Goal: Find specific page/section: Find specific page/section

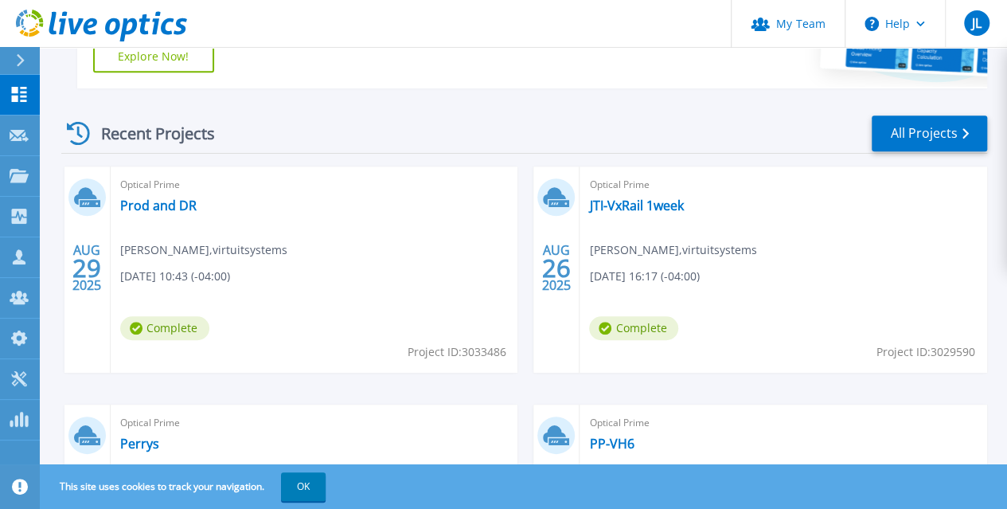
scroll to position [477, 0]
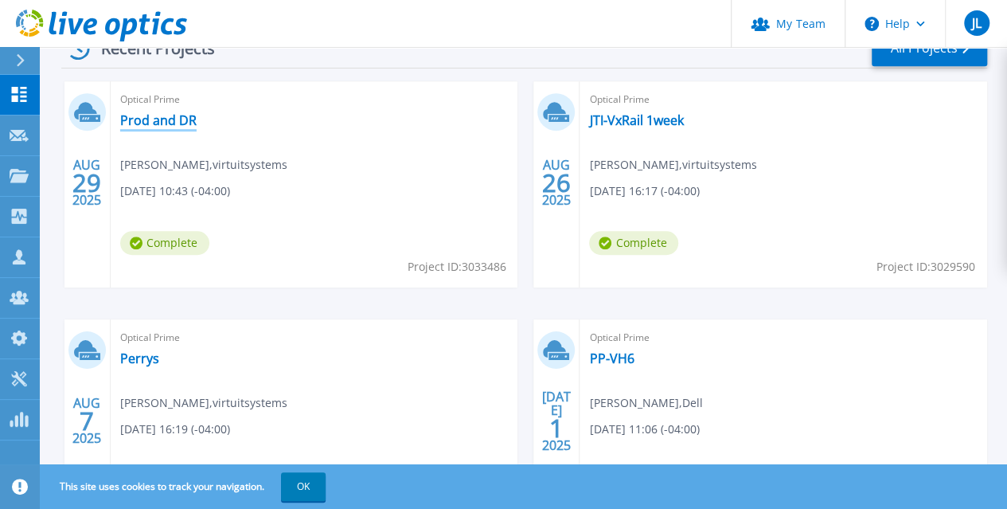
click at [169, 123] on link "Prod and DR" at bounding box center [158, 120] width 76 height 16
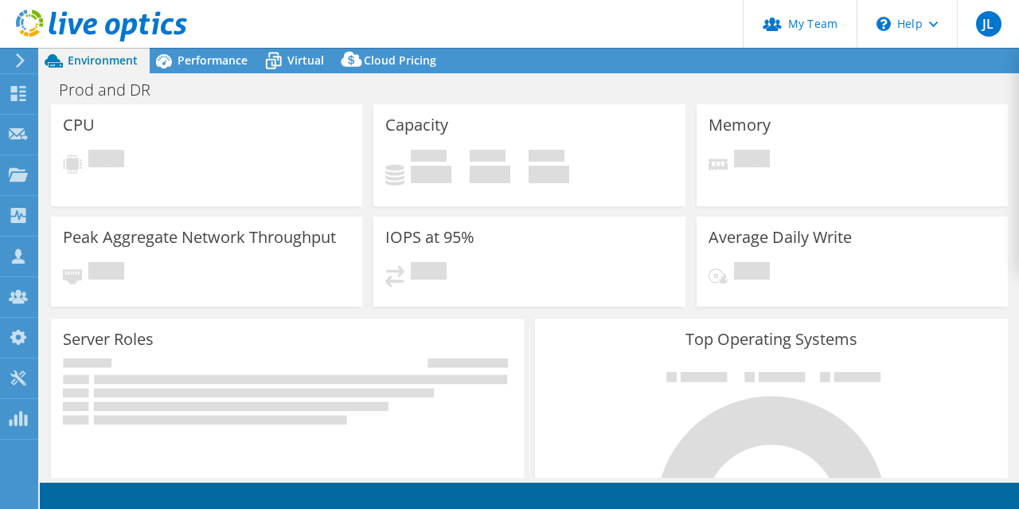
scroll to position [159, 0]
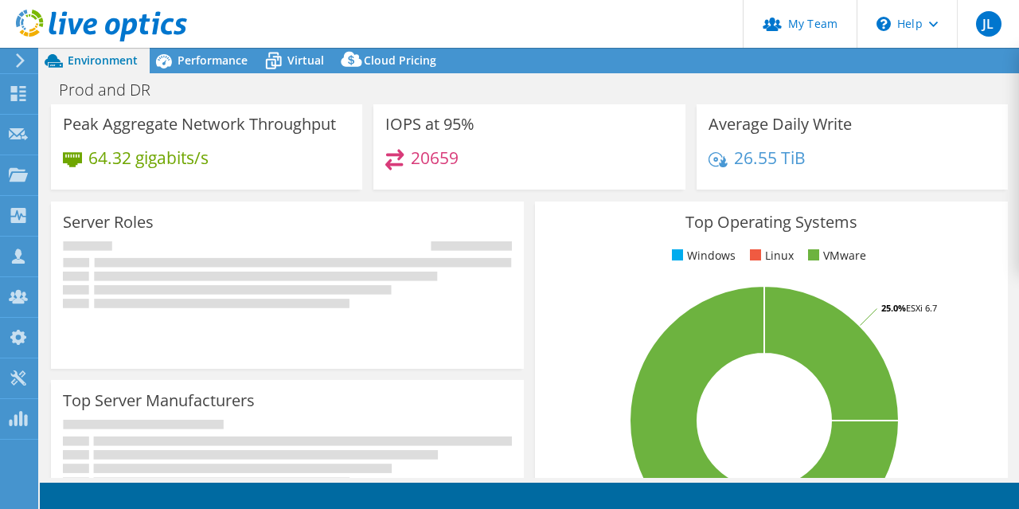
select select "USD"
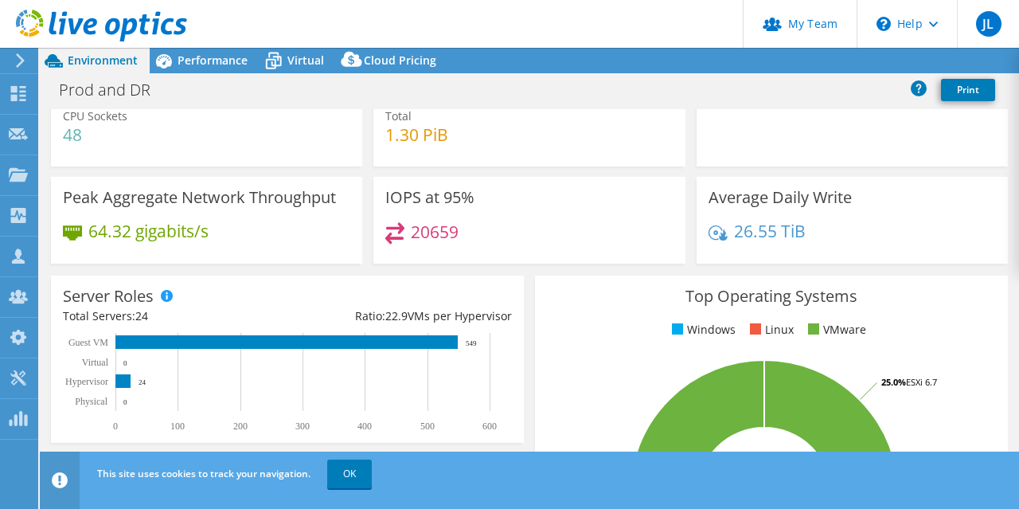
scroll to position [0, 0]
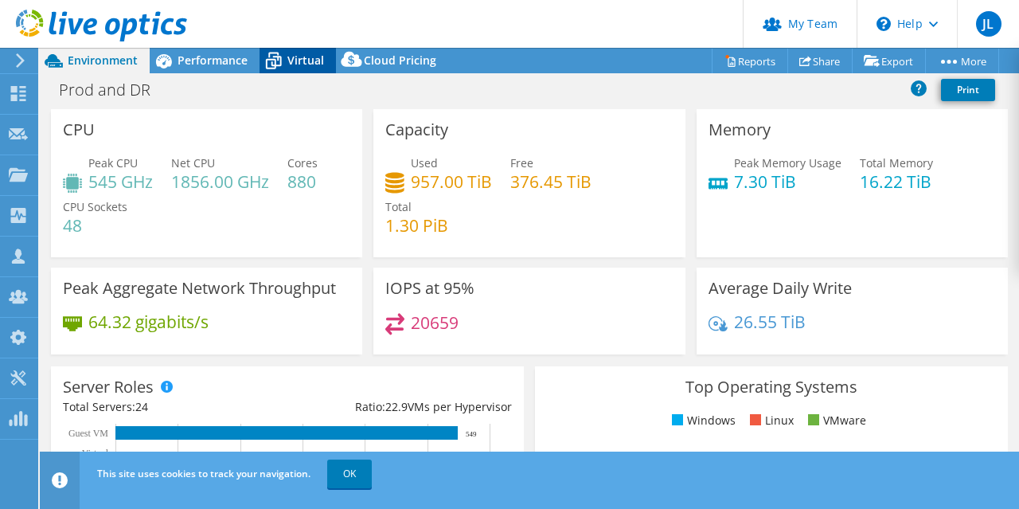
drag, startPoint x: 293, startPoint y: 59, endPoint x: 271, endPoint y: 71, distance: 25.3
click at [291, 61] on span "Virtual" at bounding box center [305, 60] width 37 height 15
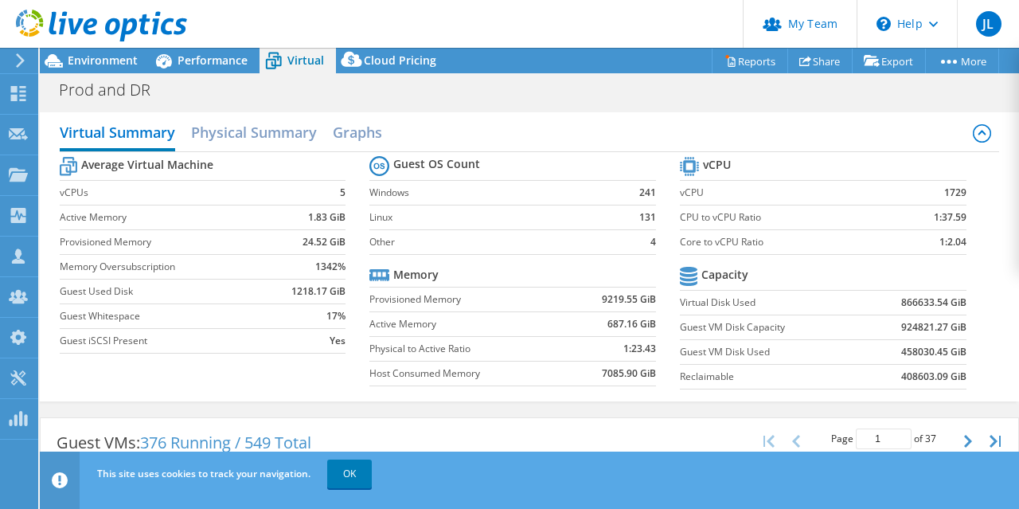
click at [201, 29] on header "JL Partner Team Admin [PERSON_NAME] [EMAIL_ADDRESS][DOMAIN_NAME] virtuitsystems…" at bounding box center [509, 24] width 1019 height 48
drag, startPoint x: 202, startPoint y: 50, endPoint x: 171, endPoint y: 66, distance: 34.9
click at [202, 51] on div "Performance" at bounding box center [205, 60] width 110 height 25
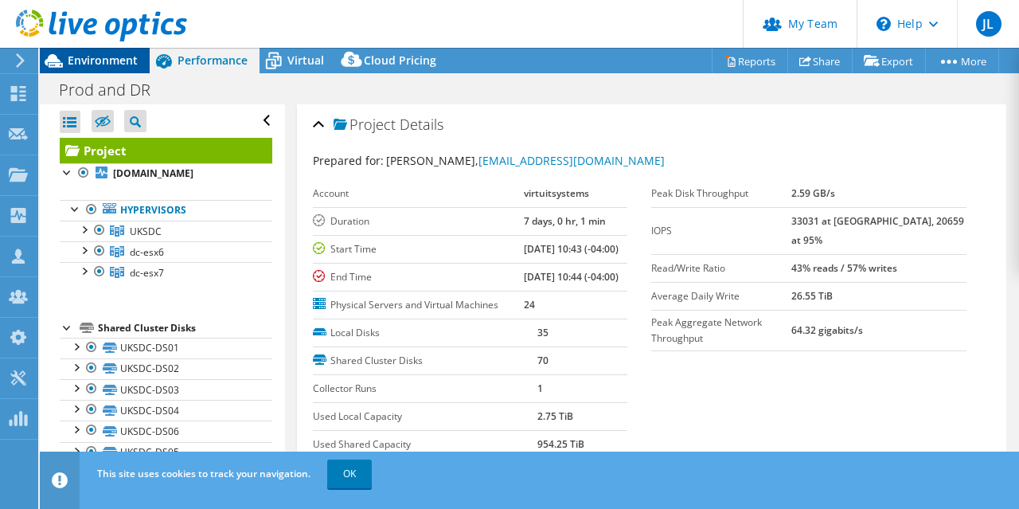
drag, startPoint x: 134, startPoint y: 67, endPoint x: 107, endPoint y: 67, distance: 26.3
click at [132, 67] on span "Environment" at bounding box center [103, 60] width 70 height 15
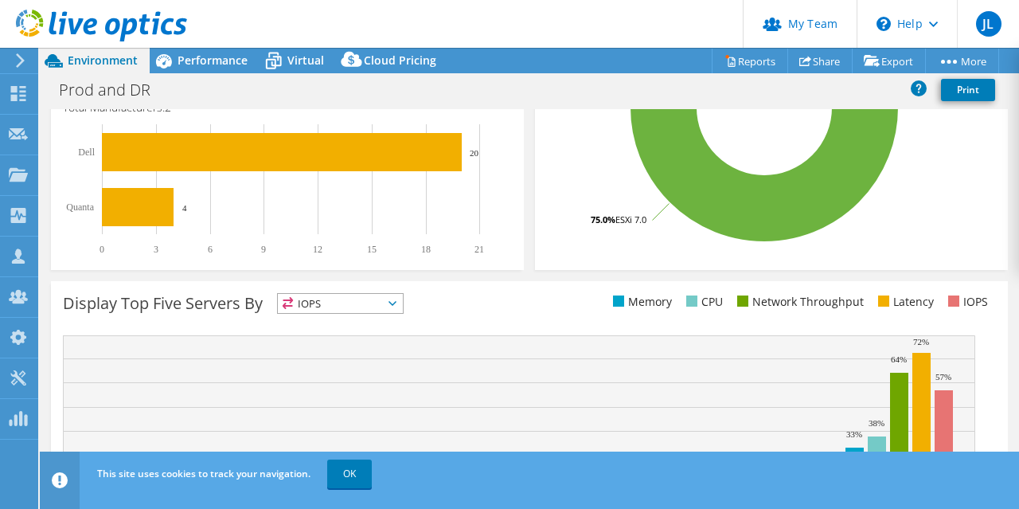
scroll to position [596, 0]
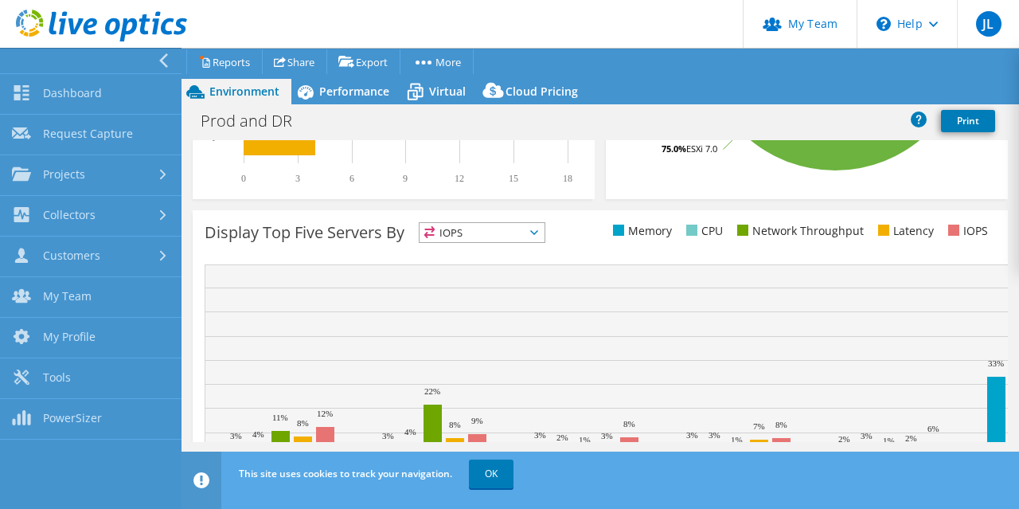
click at [259, 210] on div "Display Top Five Servers By IOPS IOPS" at bounding box center [600, 365] width 815 height 310
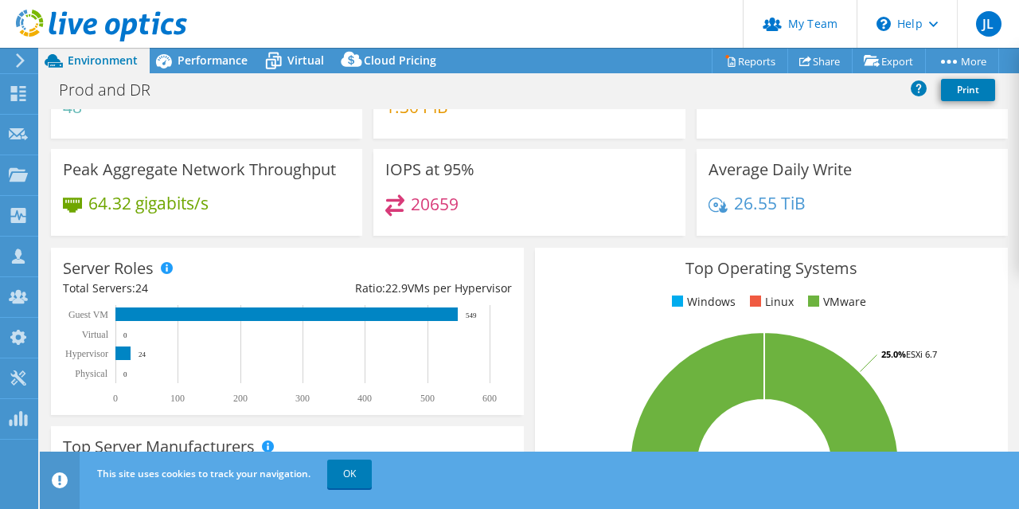
scroll to position [0, 0]
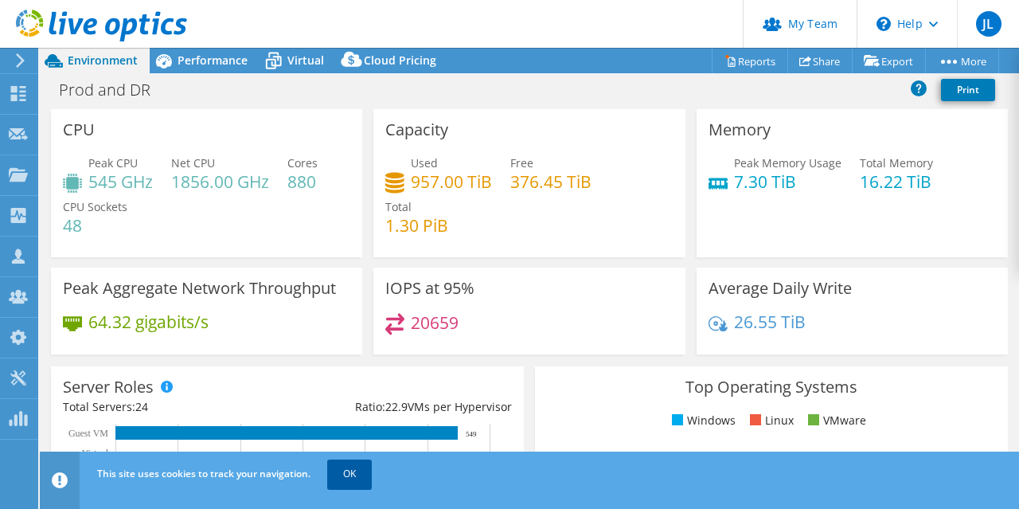
drag, startPoint x: 362, startPoint y: 477, endPoint x: 357, endPoint y: 465, distance: 13.2
click at [361, 477] on link "OK" at bounding box center [349, 473] width 45 height 29
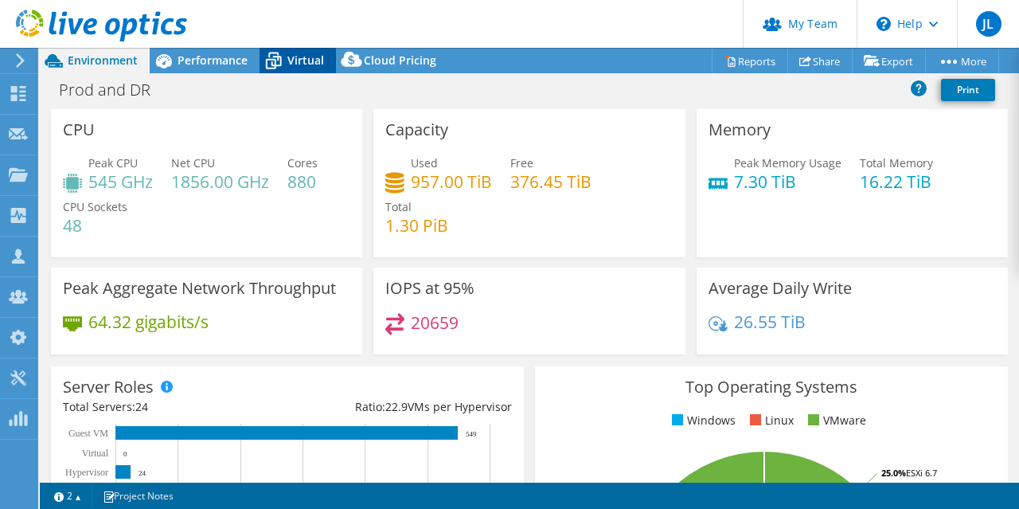
click at [288, 60] on span "Virtual" at bounding box center [305, 60] width 37 height 15
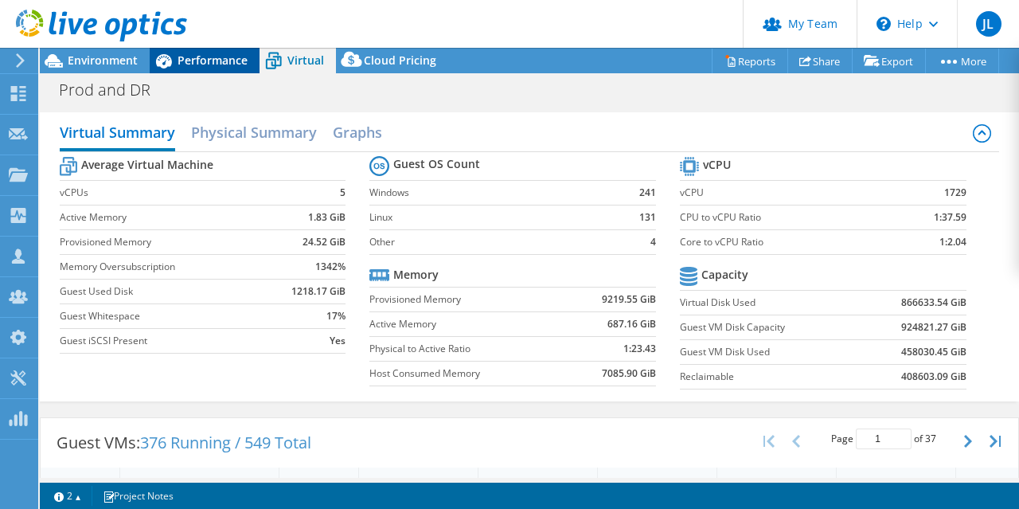
click at [198, 66] on span "Performance" at bounding box center [212, 60] width 70 height 15
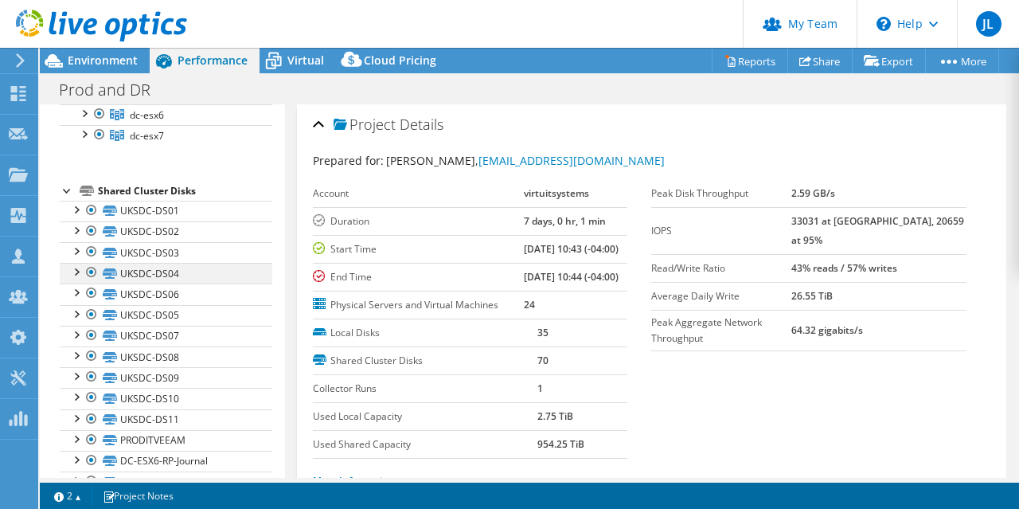
scroll to position [80, 0]
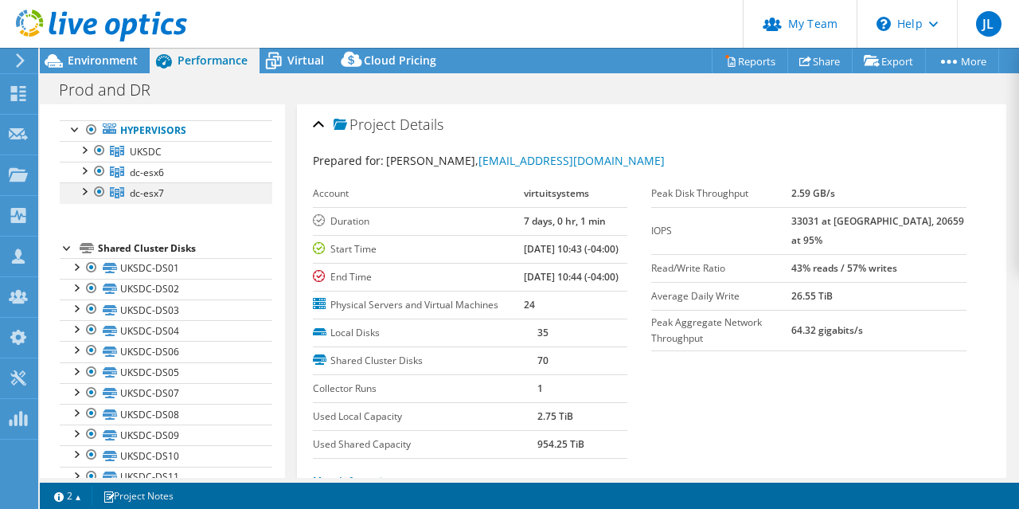
click at [94, 201] on div at bounding box center [100, 191] width 16 height 19
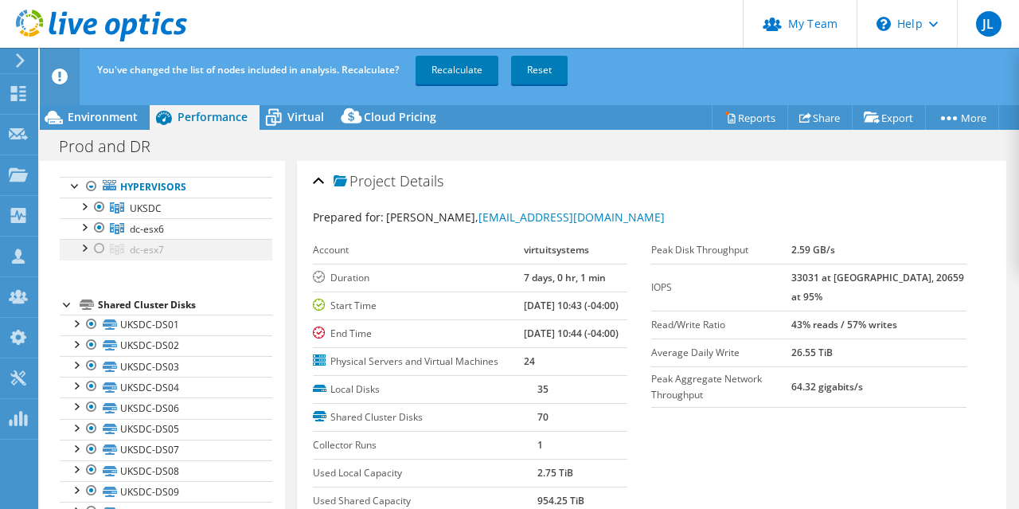
click at [99, 258] on div at bounding box center [100, 248] width 16 height 19
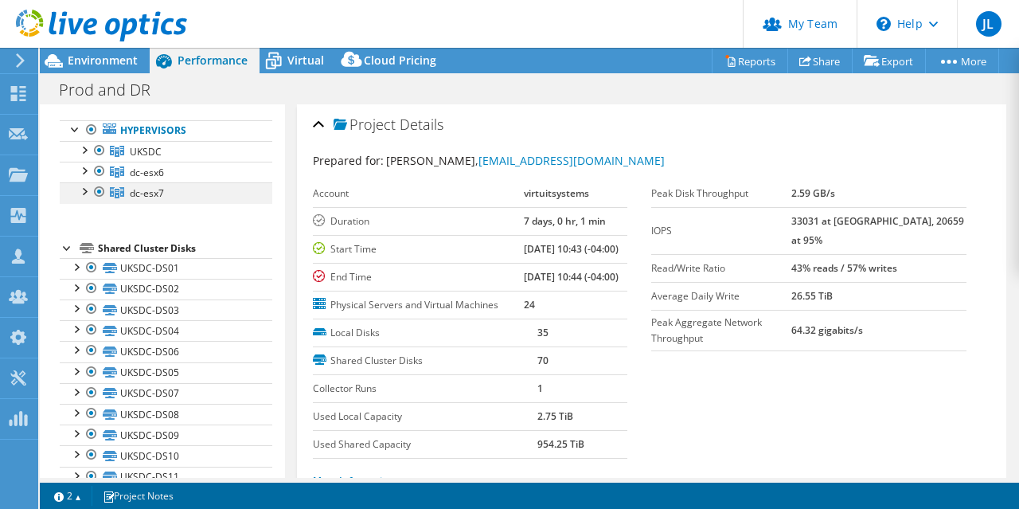
click at [83, 198] on div at bounding box center [84, 190] width 16 height 16
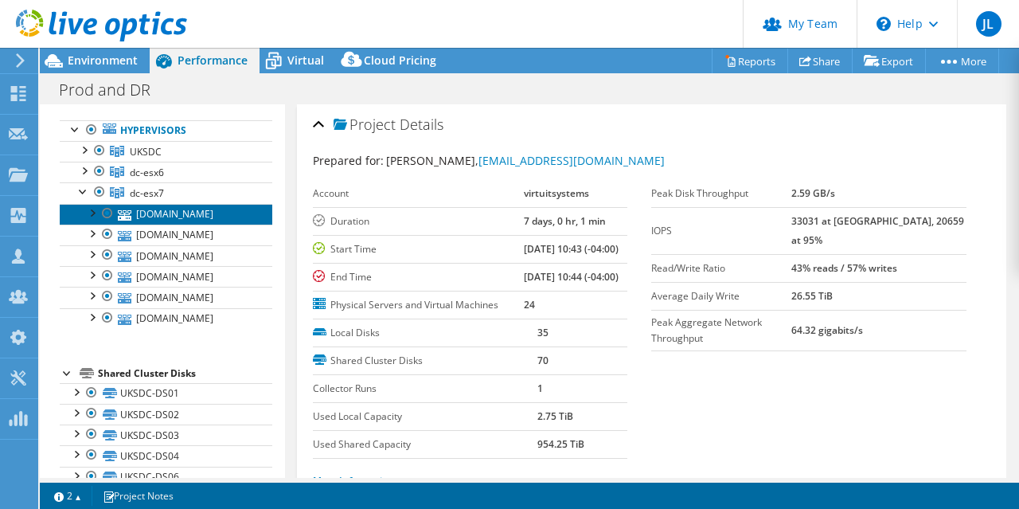
click at [177, 224] on link "[DOMAIN_NAME]" at bounding box center [166, 214] width 212 height 21
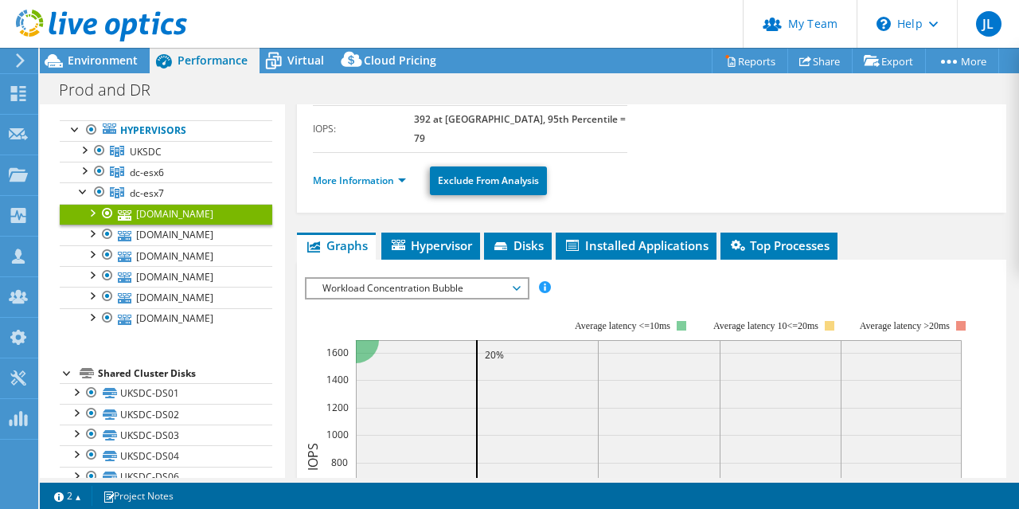
scroll to position [159, 0]
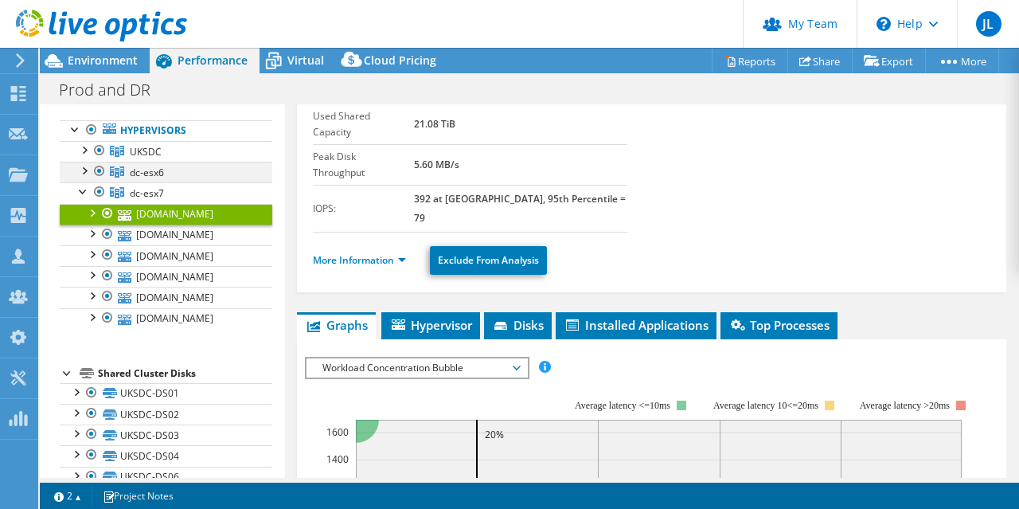
click at [81, 177] on div at bounding box center [84, 170] width 16 height 16
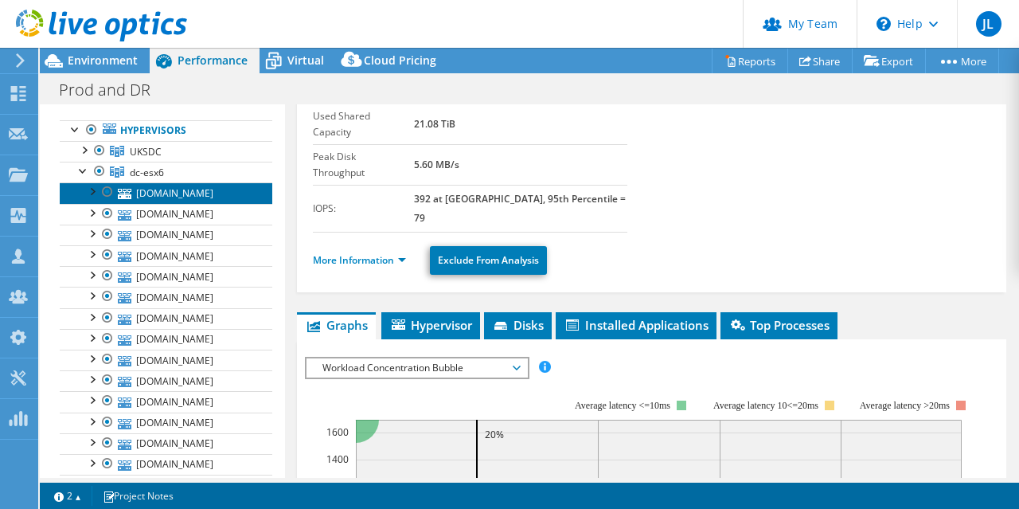
click at [158, 203] on link "[DOMAIN_NAME]" at bounding box center [166, 192] width 212 height 21
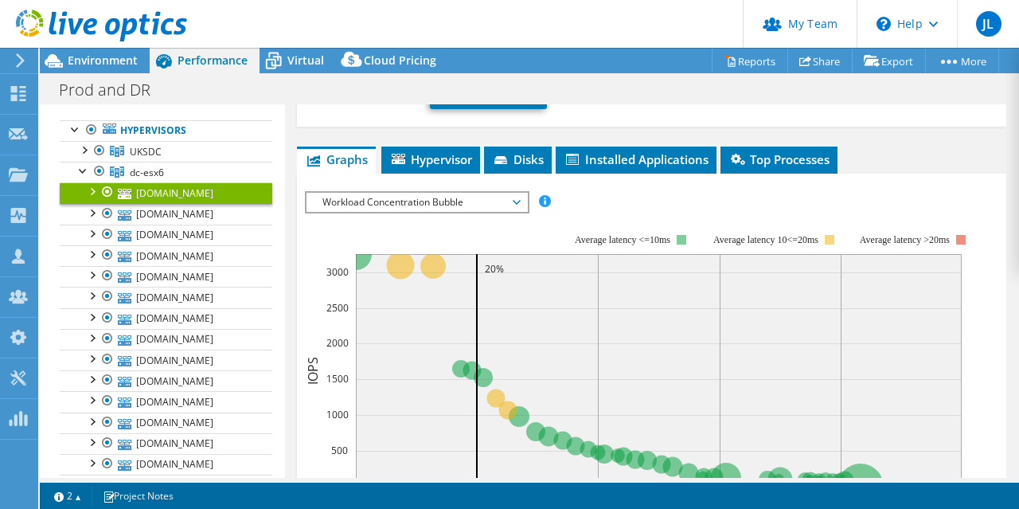
scroll to position [398, 0]
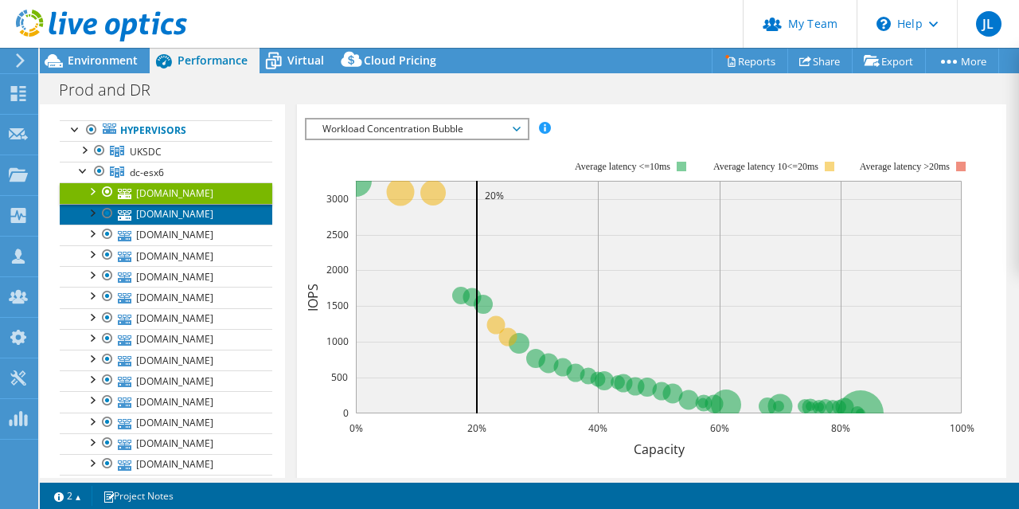
click at [205, 224] on link "[DOMAIN_NAME]" at bounding box center [166, 214] width 212 height 21
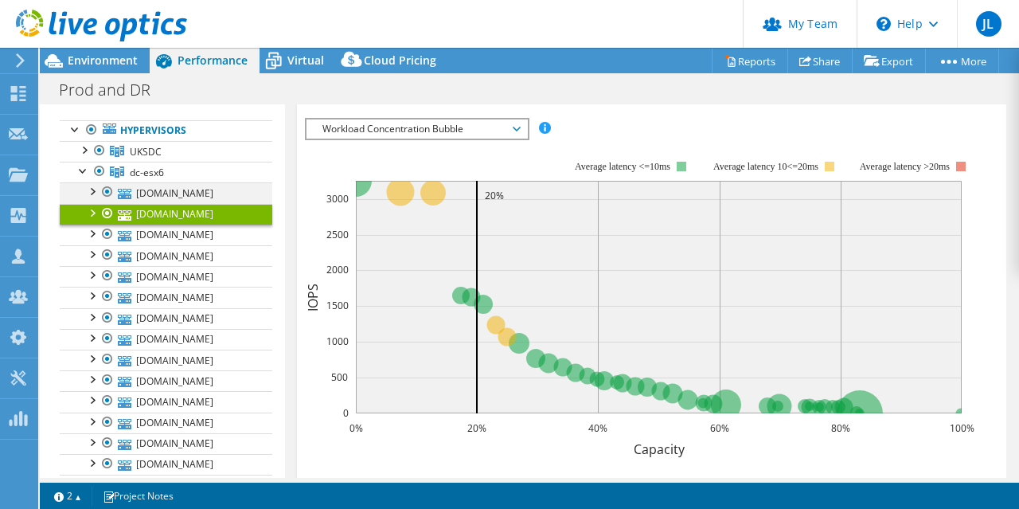
click at [88, 198] on div at bounding box center [92, 190] width 16 height 16
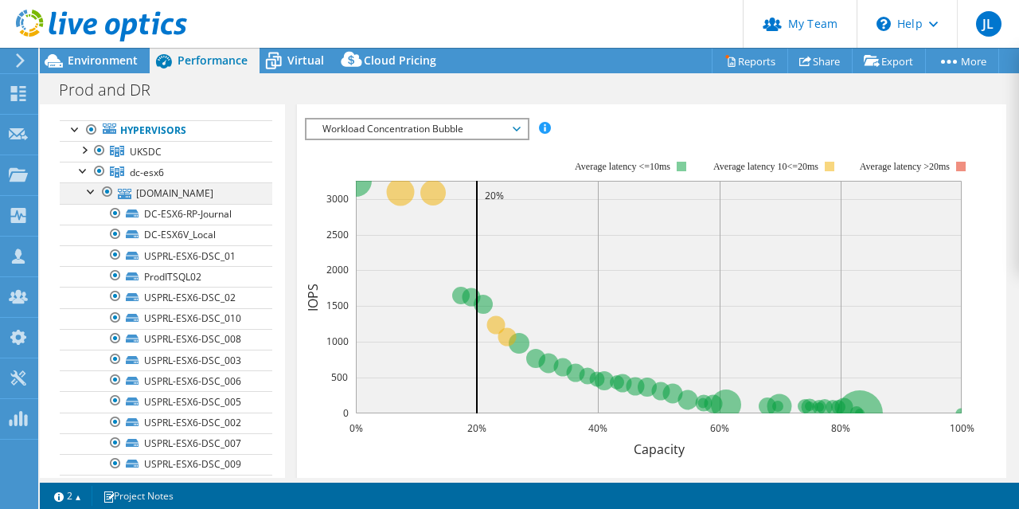
click at [86, 198] on div at bounding box center [92, 190] width 16 height 16
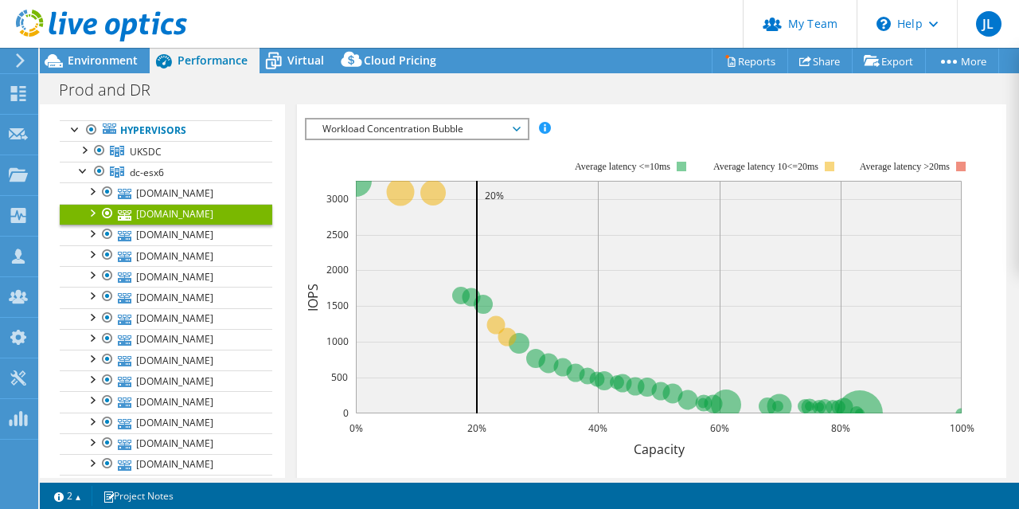
click at [91, 220] on div at bounding box center [92, 212] width 16 height 16
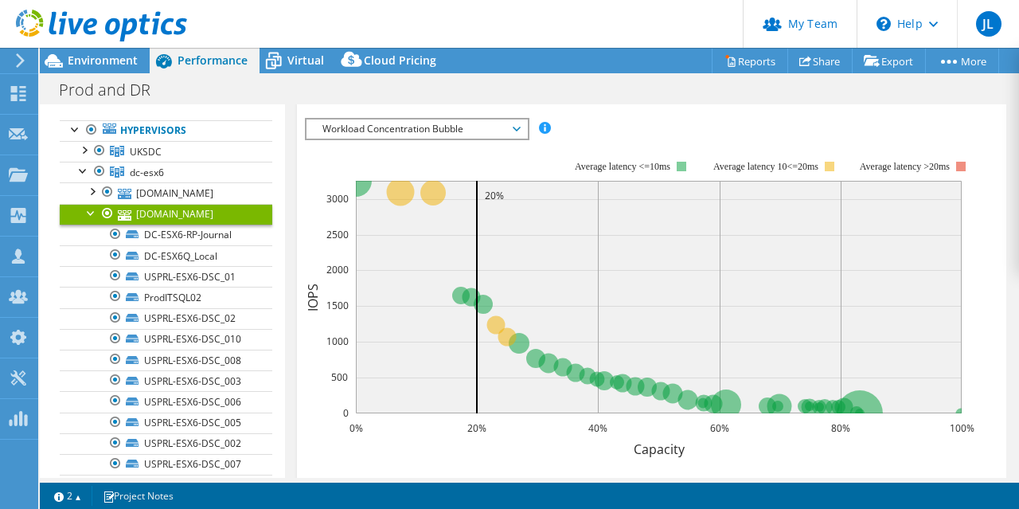
click at [91, 220] on div at bounding box center [92, 212] width 16 height 16
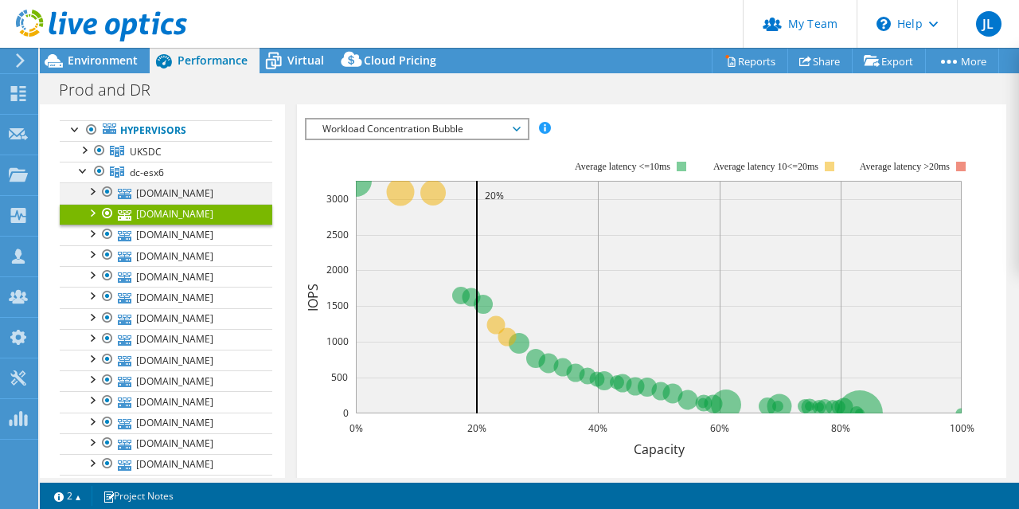
click at [95, 198] on div at bounding box center [92, 190] width 16 height 16
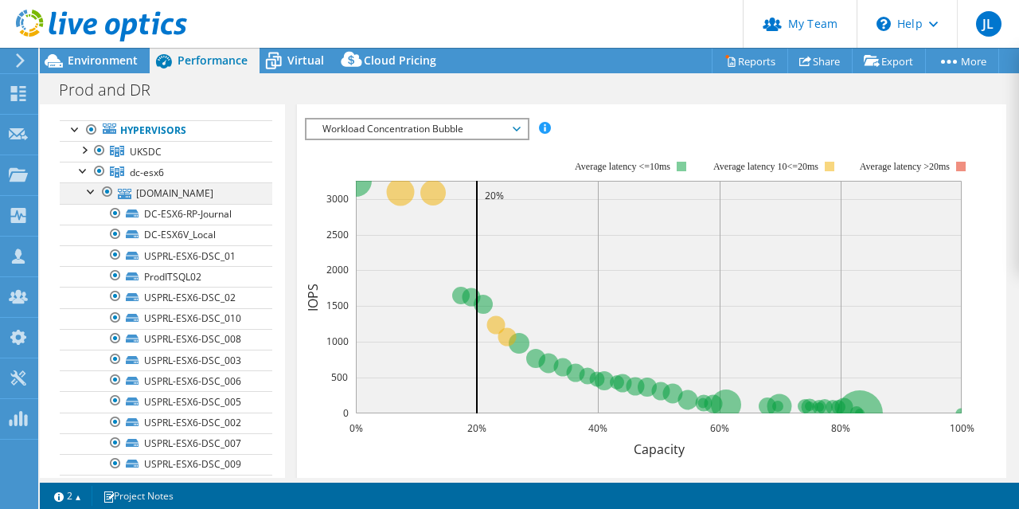
click at [95, 198] on div at bounding box center [92, 190] width 16 height 16
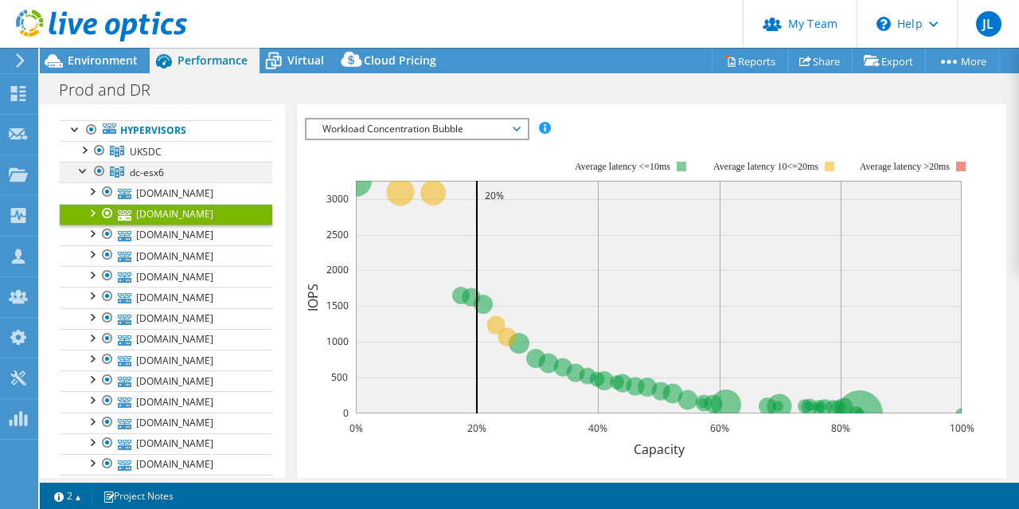
click at [84, 177] on div at bounding box center [84, 170] width 16 height 16
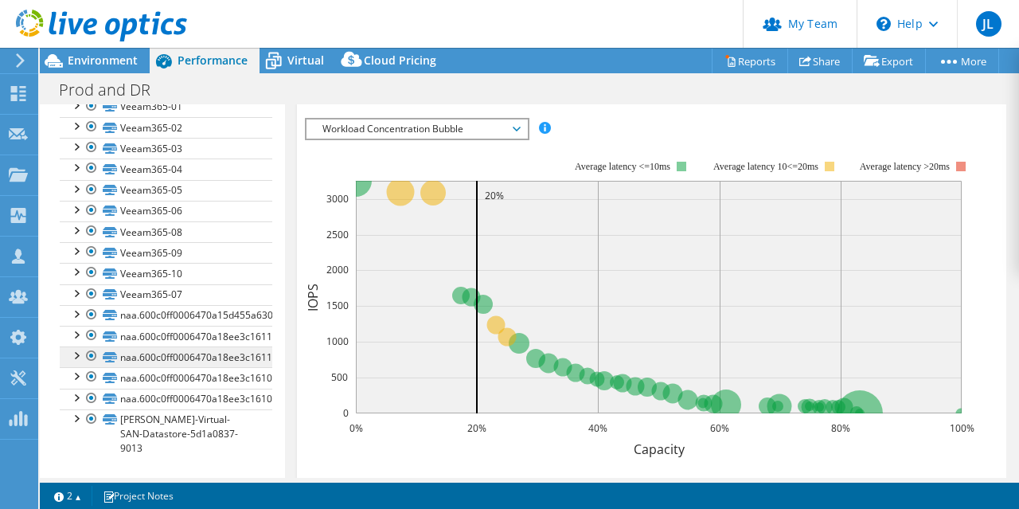
scroll to position [1396, 0]
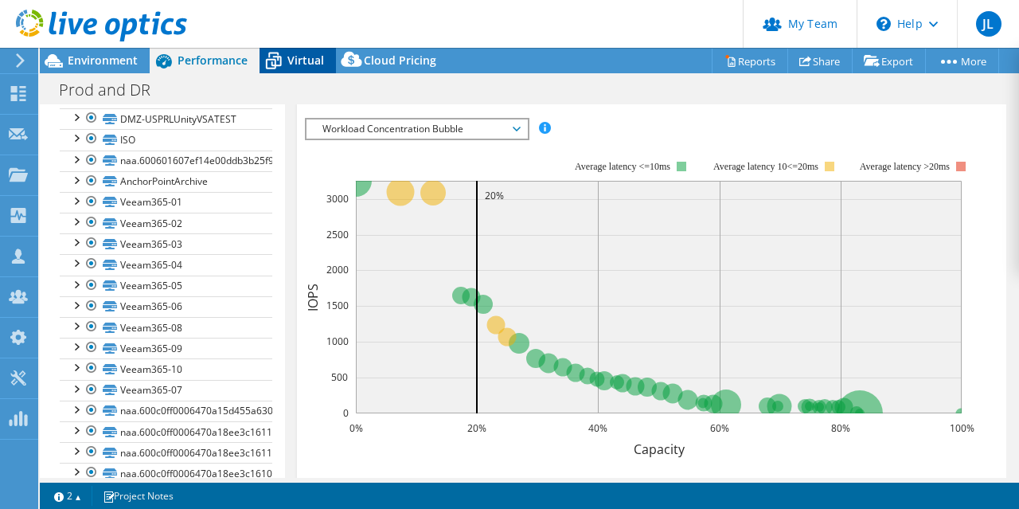
click at [294, 68] on span "Virtual" at bounding box center [305, 60] width 37 height 15
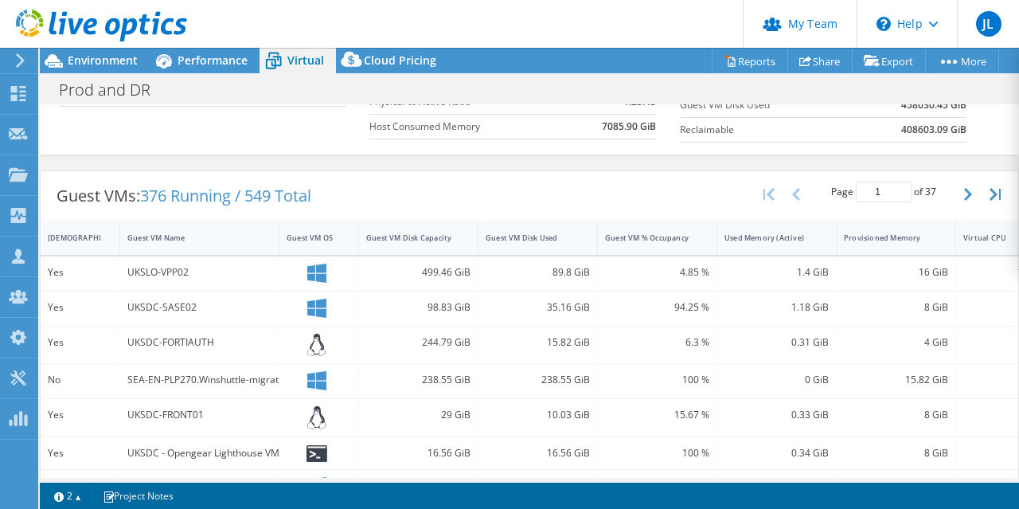
scroll to position [159, 0]
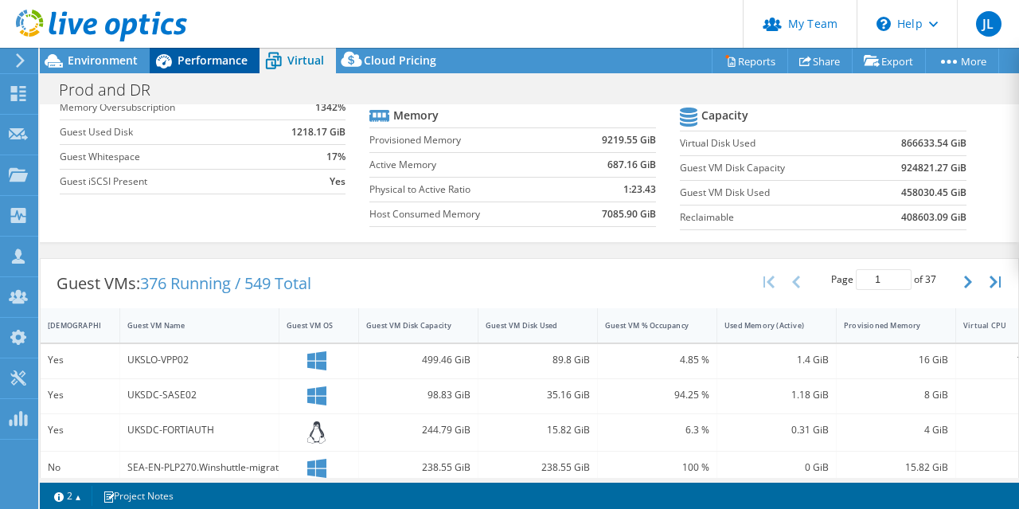
click at [172, 60] on icon at bounding box center [164, 61] width 28 height 28
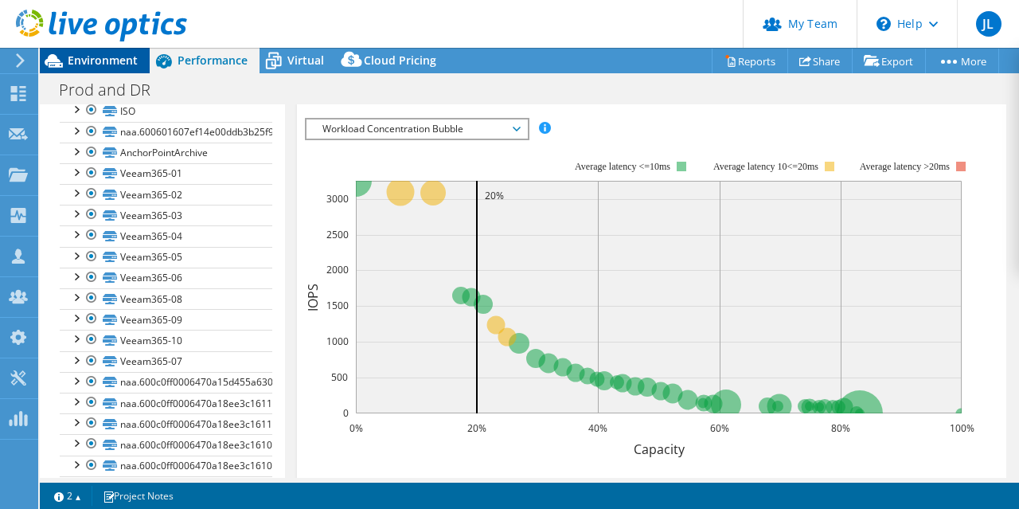
scroll to position [0, 0]
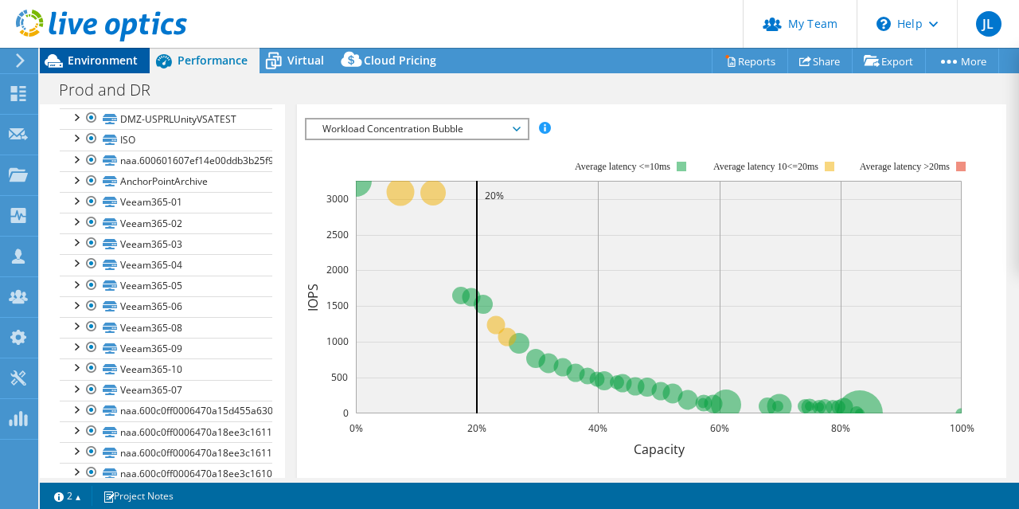
click at [99, 68] on div "Environment" at bounding box center [95, 60] width 110 height 25
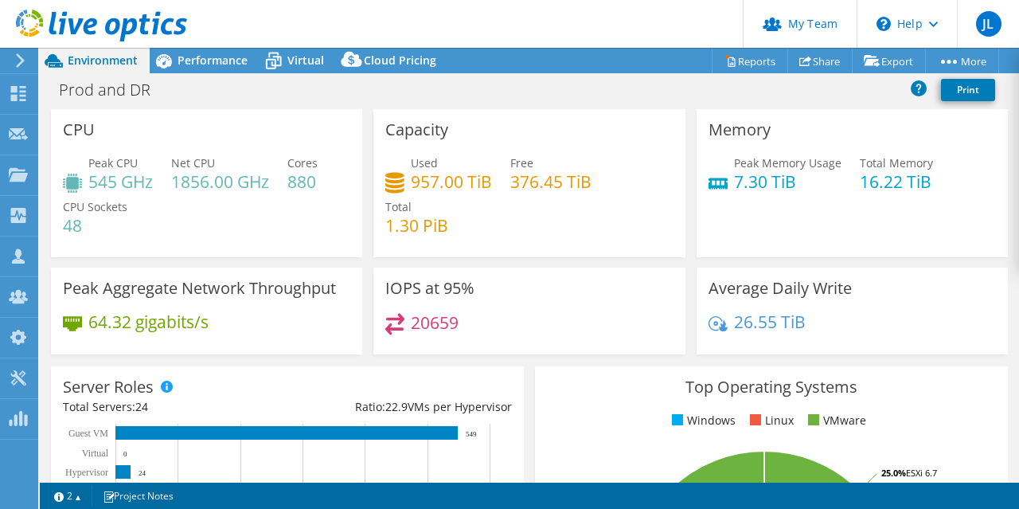
scroll to position [159, 0]
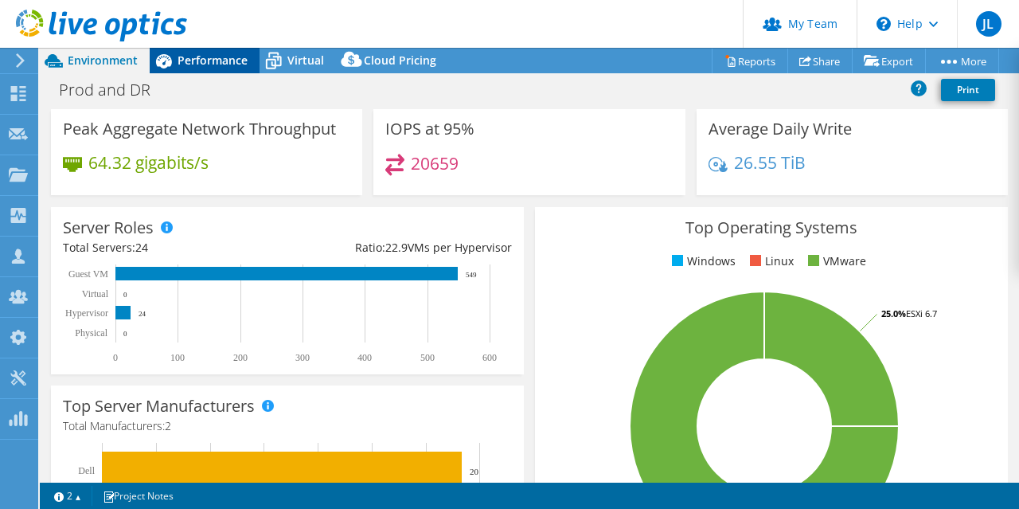
click at [172, 53] on icon at bounding box center [164, 61] width 28 height 28
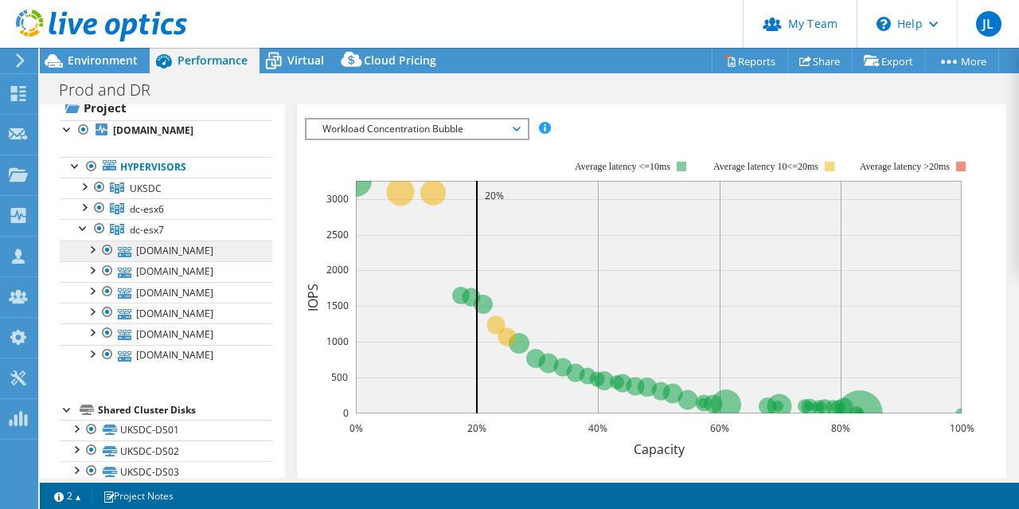
scroll to position [0, 0]
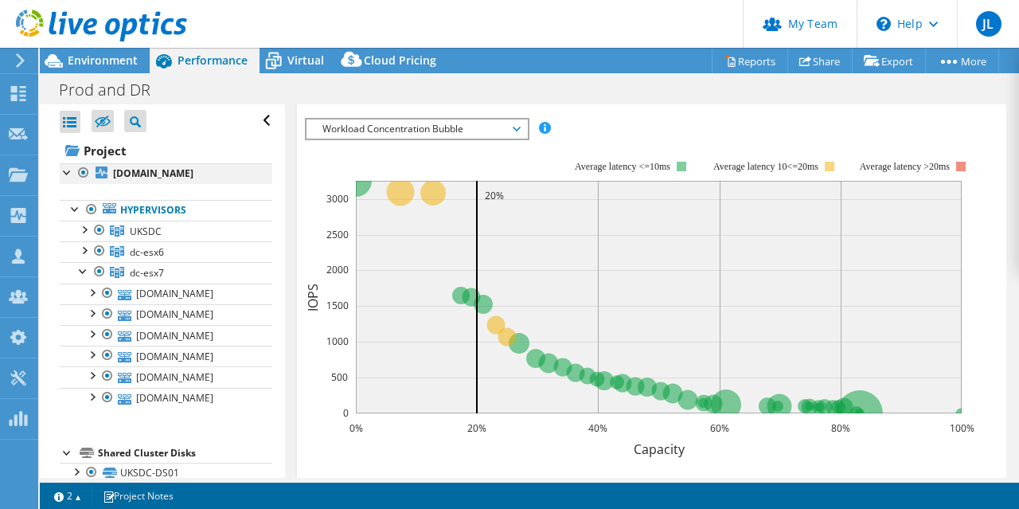
click at [86, 168] on div at bounding box center [84, 172] width 16 height 19
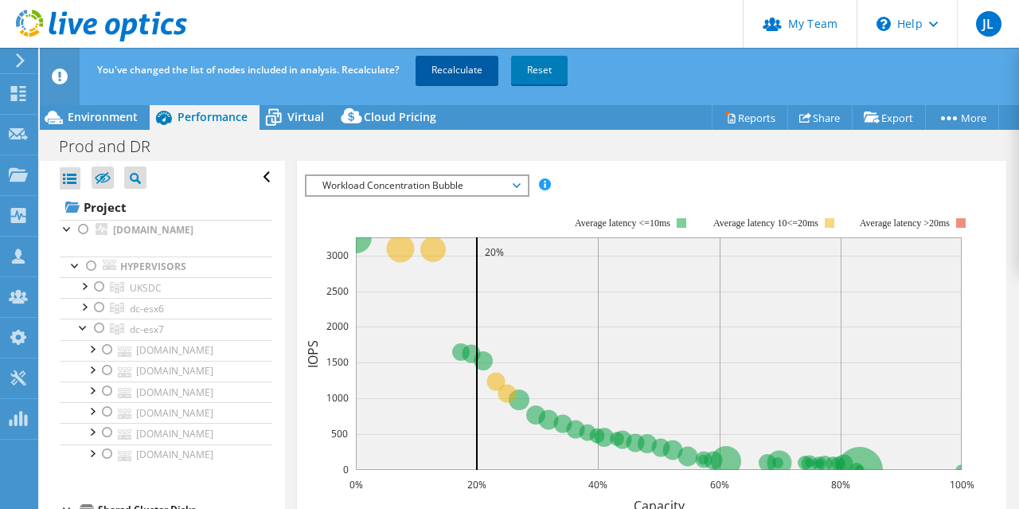
click at [438, 68] on link "Recalculate" at bounding box center [456, 70] width 83 height 29
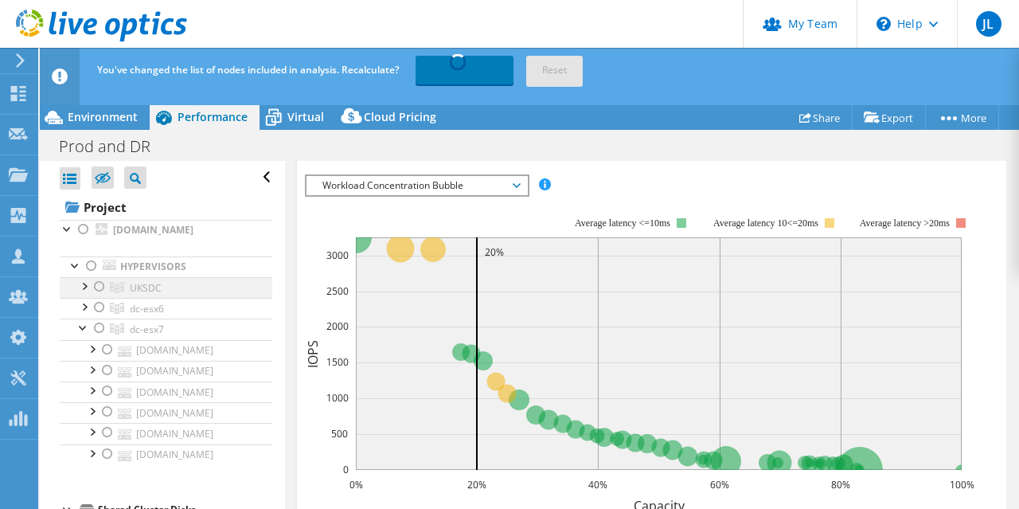
click at [103, 296] on div at bounding box center [100, 286] width 16 height 19
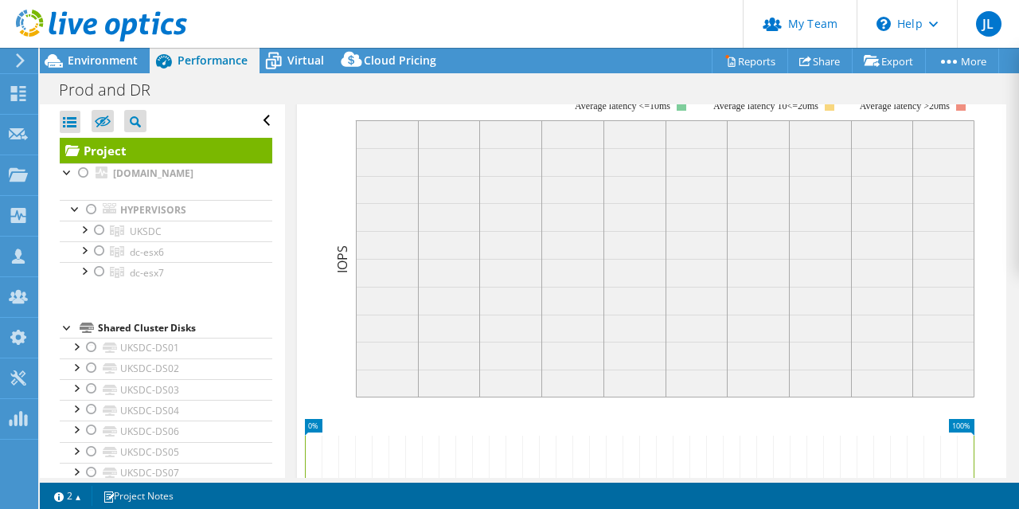
scroll to position [256, 0]
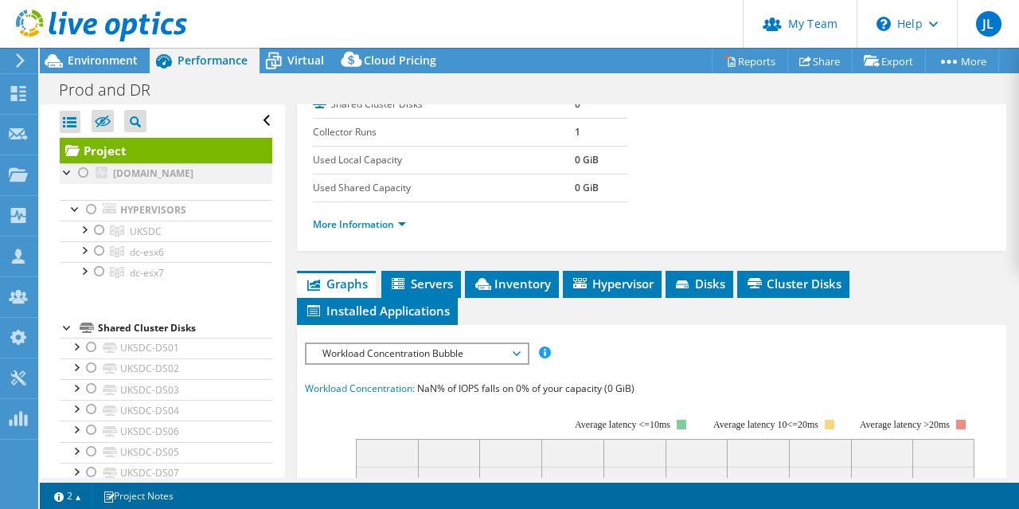
click at [73, 171] on div at bounding box center [68, 171] width 16 height 16
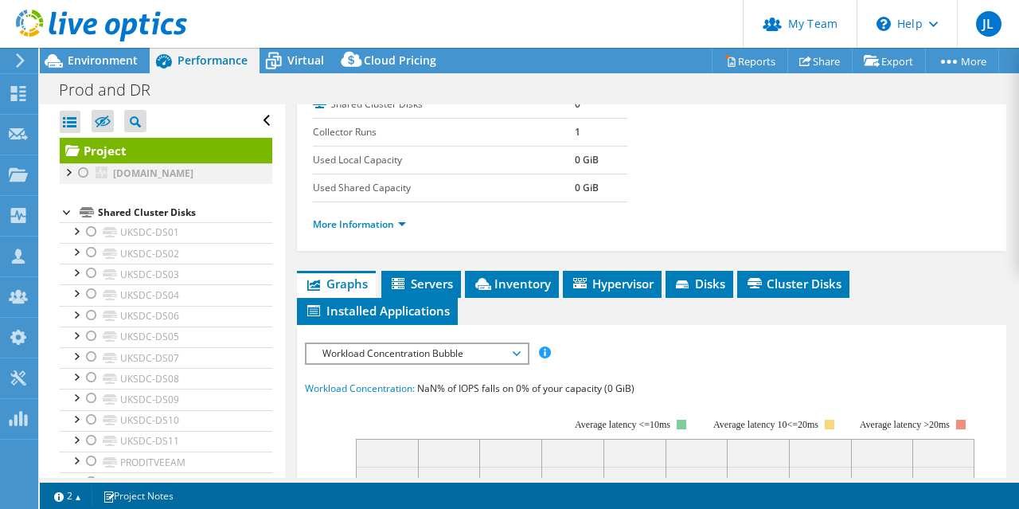
click at [81, 167] on div at bounding box center [84, 172] width 16 height 19
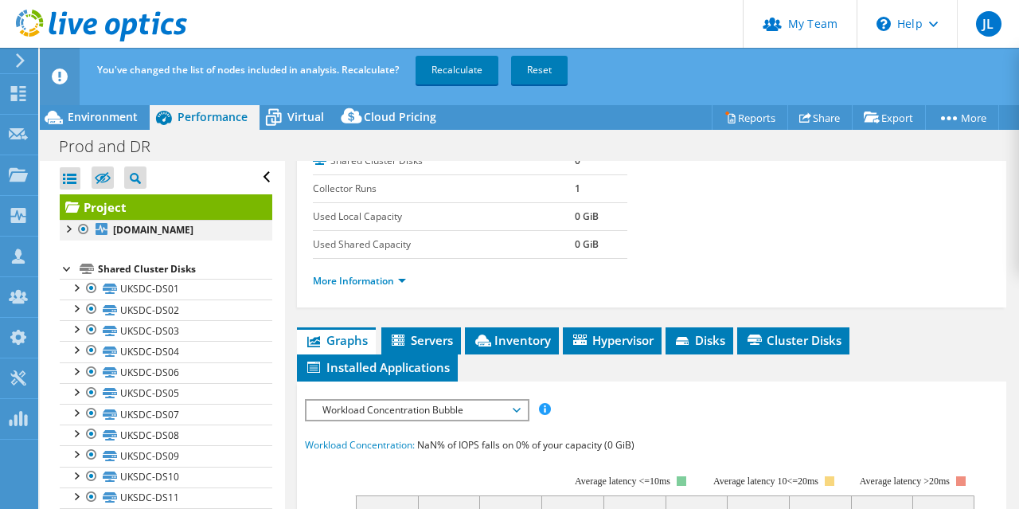
click at [67, 232] on div at bounding box center [68, 228] width 16 height 16
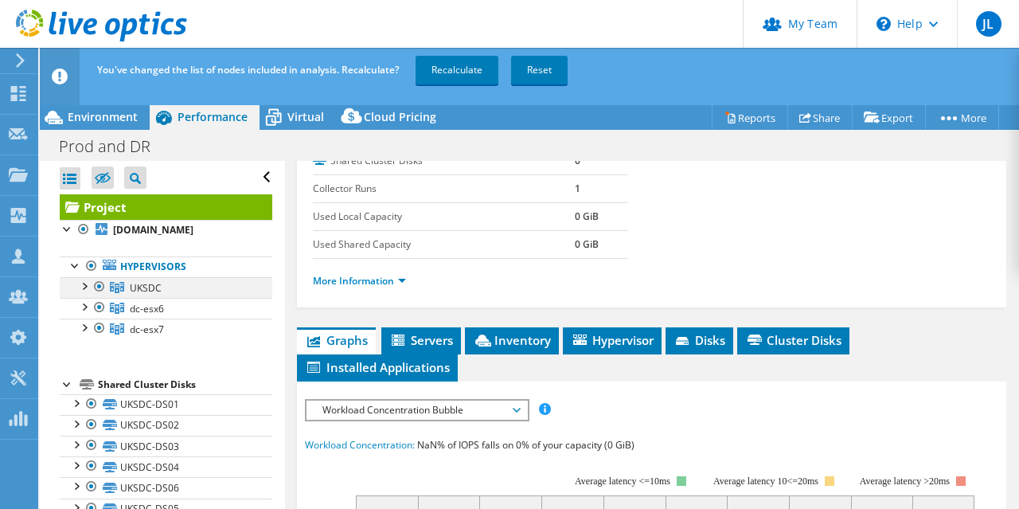
click at [100, 294] on div at bounding box center [100, 286] width 16 height 19
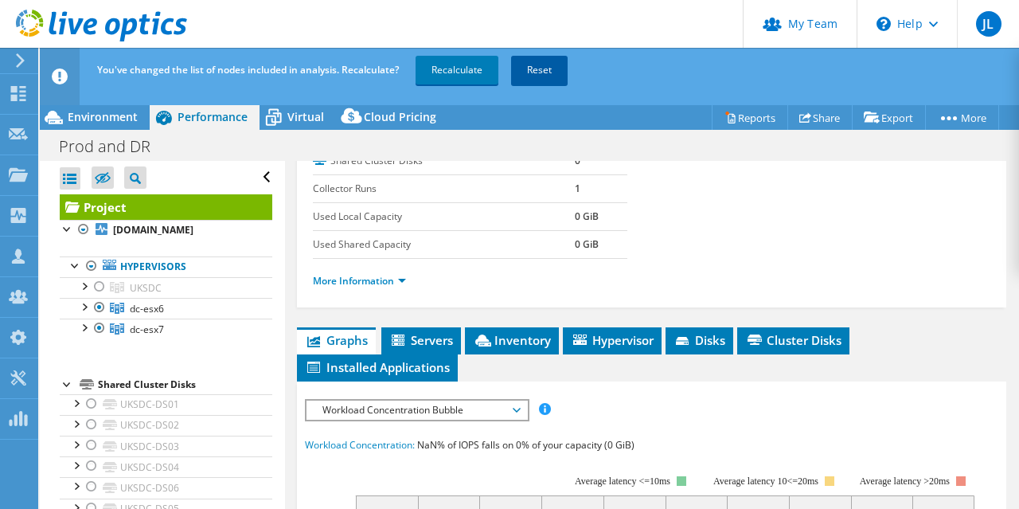
click at [552, 71] on link "Reset" at bounding box center [539, 70] width 57 height 29
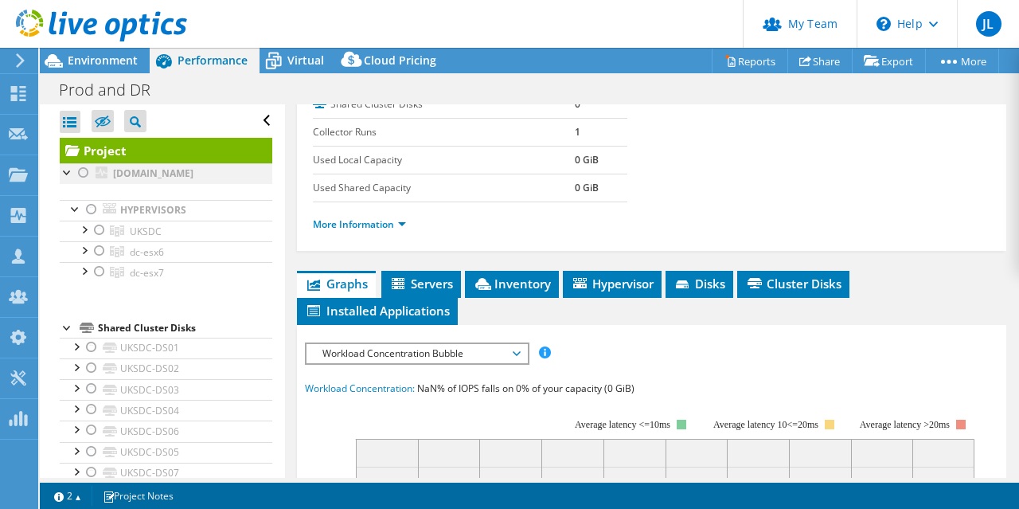
click at [84, 173] on div at bounding box center [84, 172] width 16 height 19
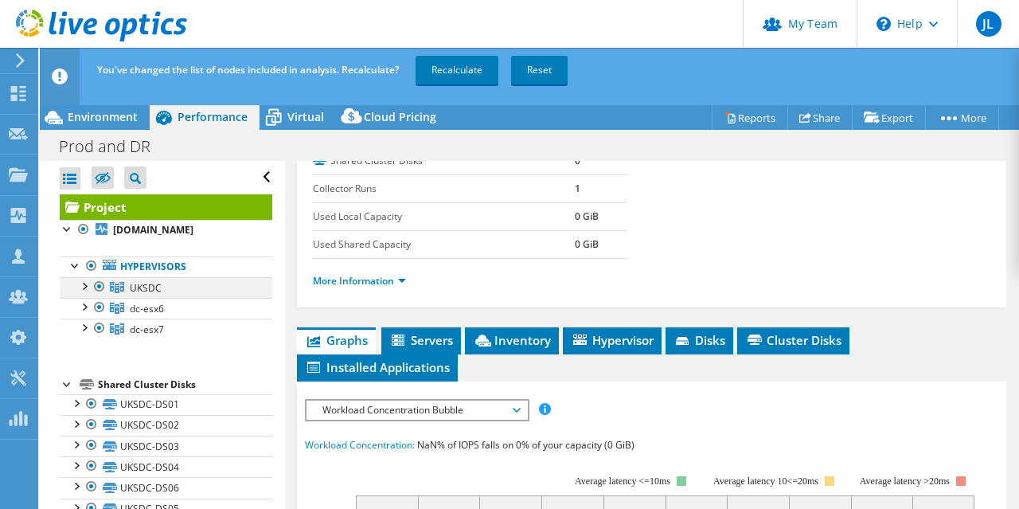
click at [97, 296] on div at bounding box center [100, 286] width 16 height 19
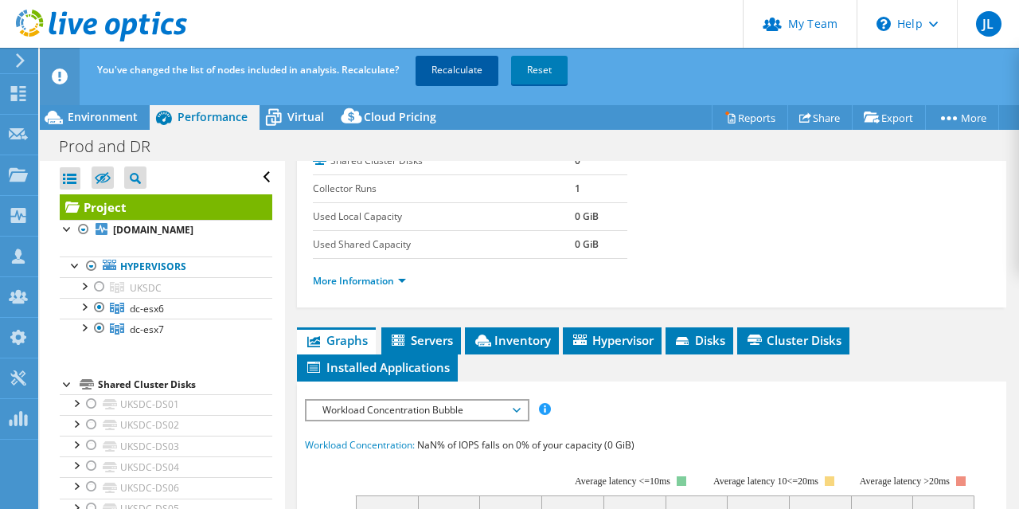
click at [458, 74] on link "Recalculate" at bounding box center [456, 70] width 83 height 29
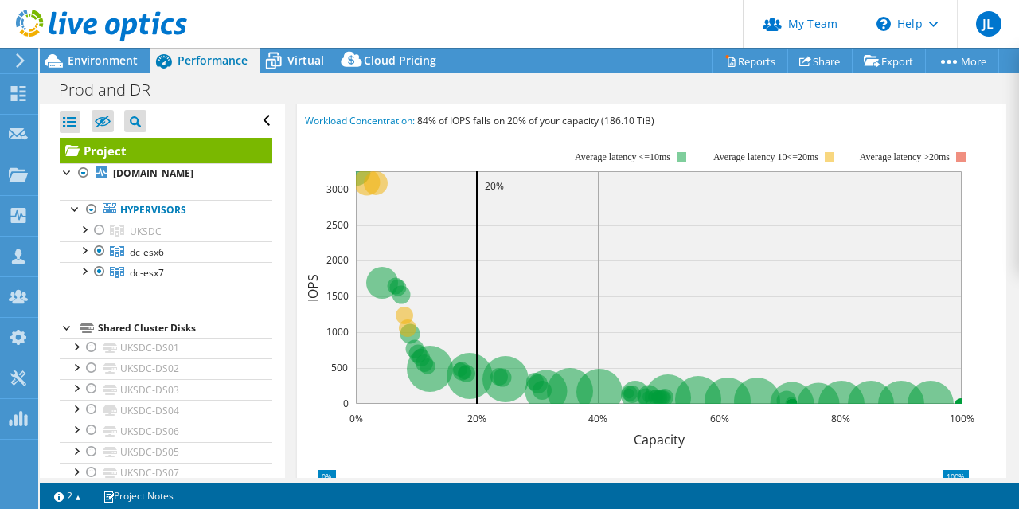
scroll to position [575, 0]
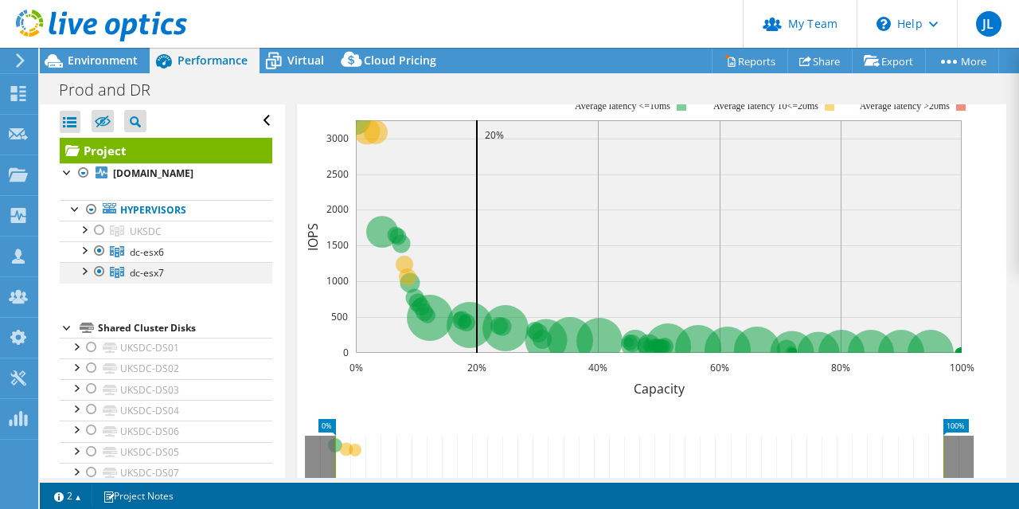
click at [84, 278] on div at bounding box center [84, 270] width 16 height 16
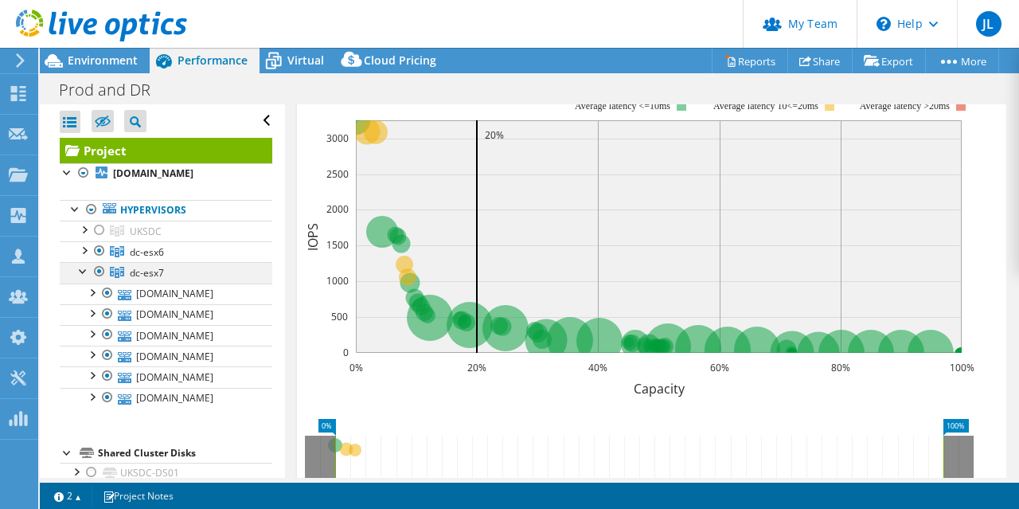
click at [85, 278] on div at bounding box center [84, 270] width 16 height 16
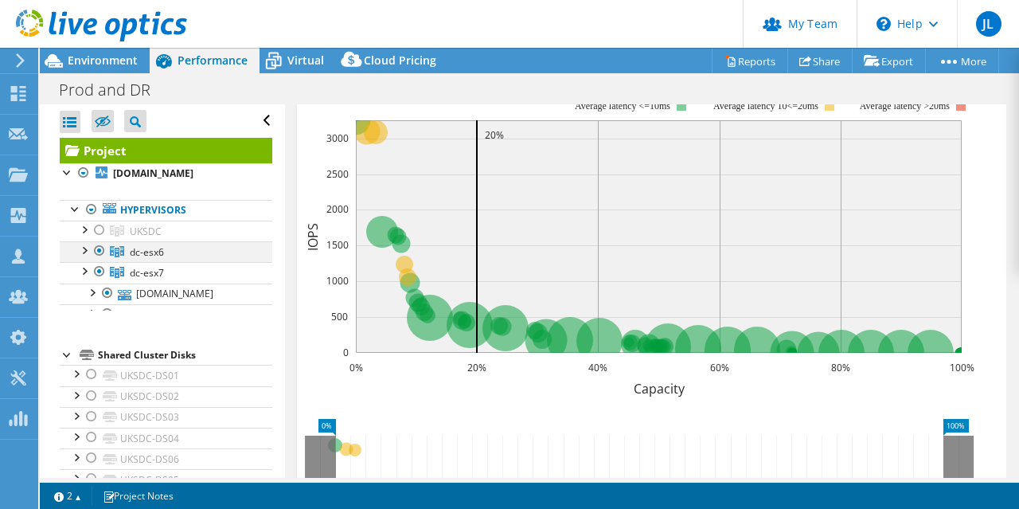
click at [88, 257] on div at bounding box center [84, 249] width 16 height 16
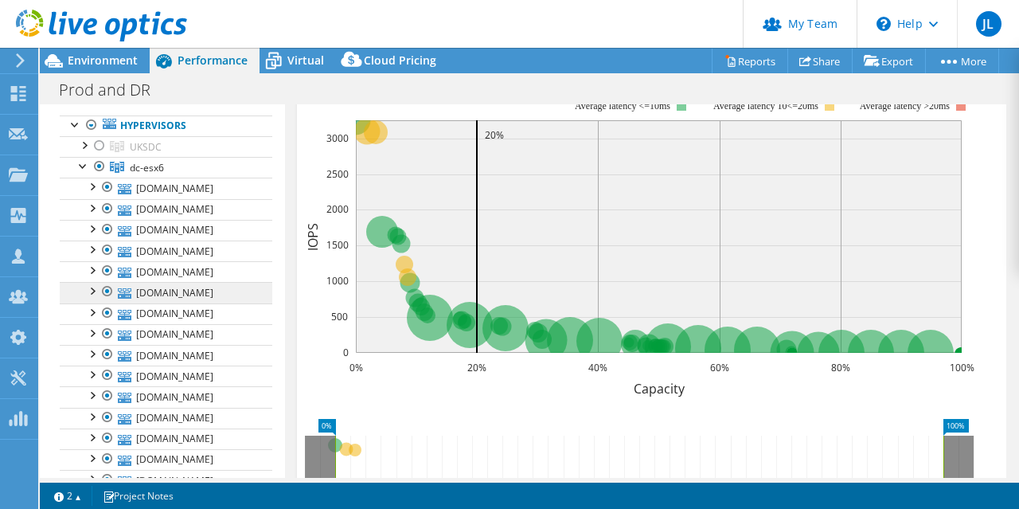
scroll to position [0, 0]
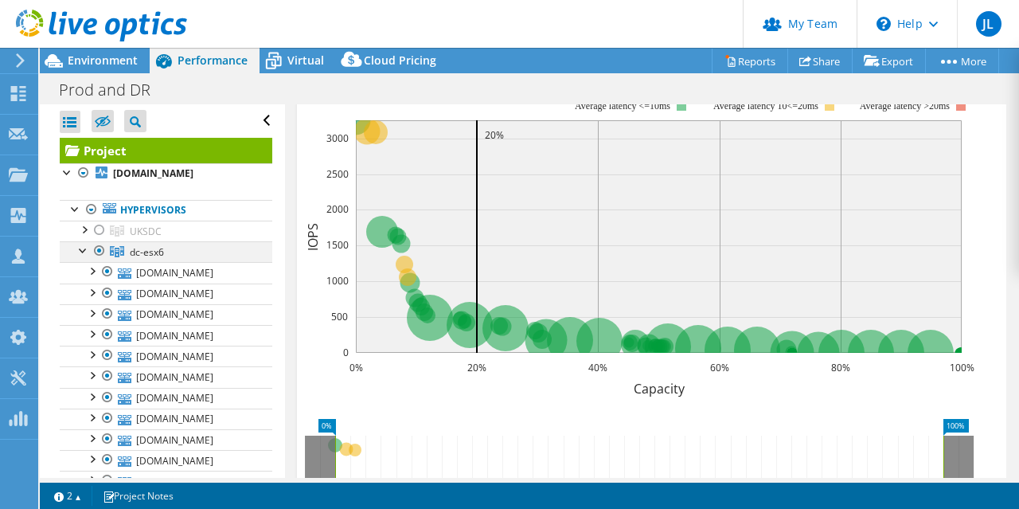
click at [84, 257] on div at bounding box center [84, 249] width 16 height 16
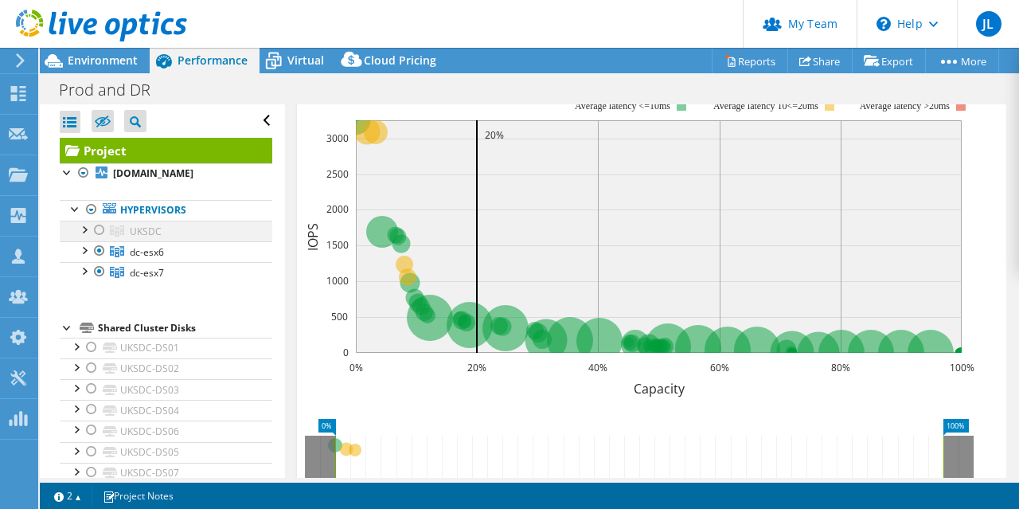
click at [99, 240] on div at bounding box center [100, 229] width 16 height 19
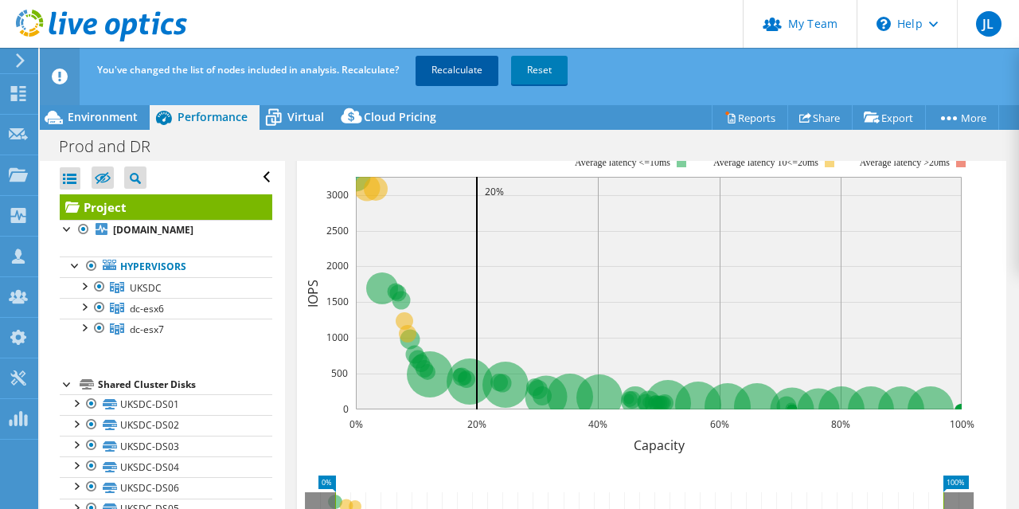
click at [462, 77] on link "Recalculate" at bounding box center [456, 70] width 83 height 29
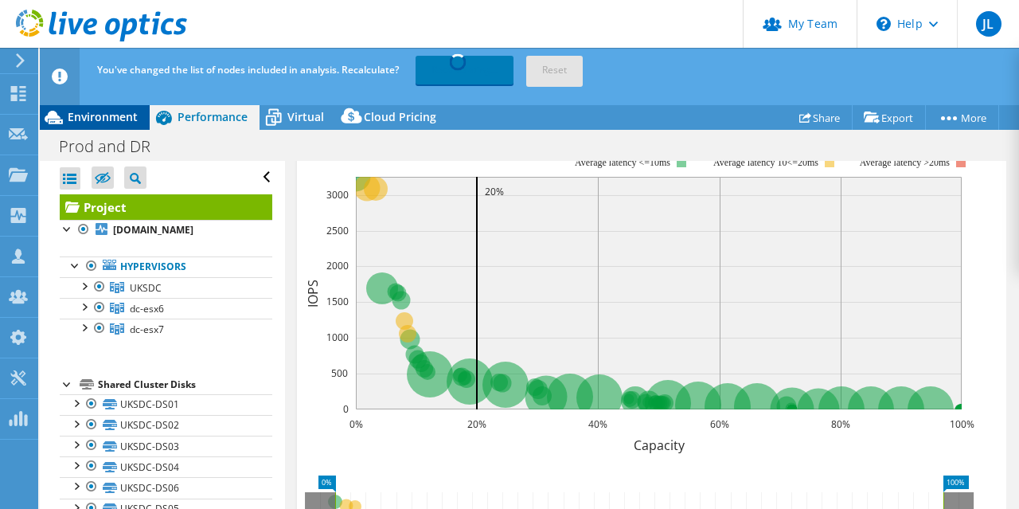
click at [118, 123] on span "Environment" at bounding box center [103, 116] width 70 height 15
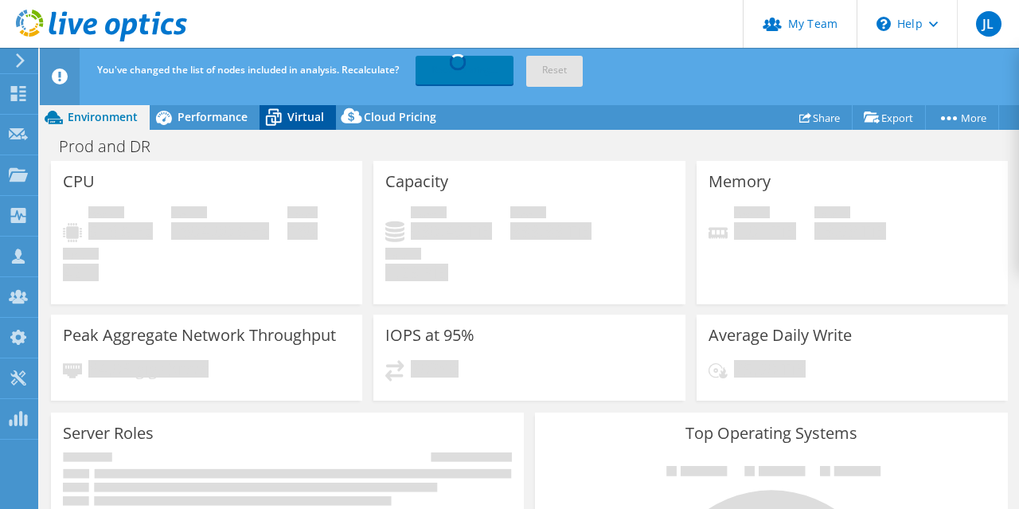
click at [300, 113] on span "Virtual" at bounding box center [305, 116] width 37 height 15
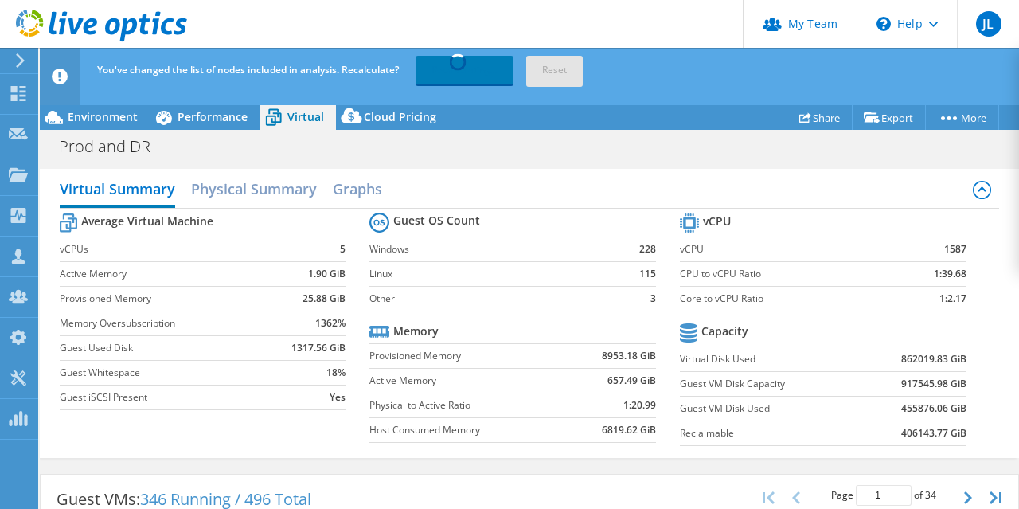
scroll to position [159, 0]
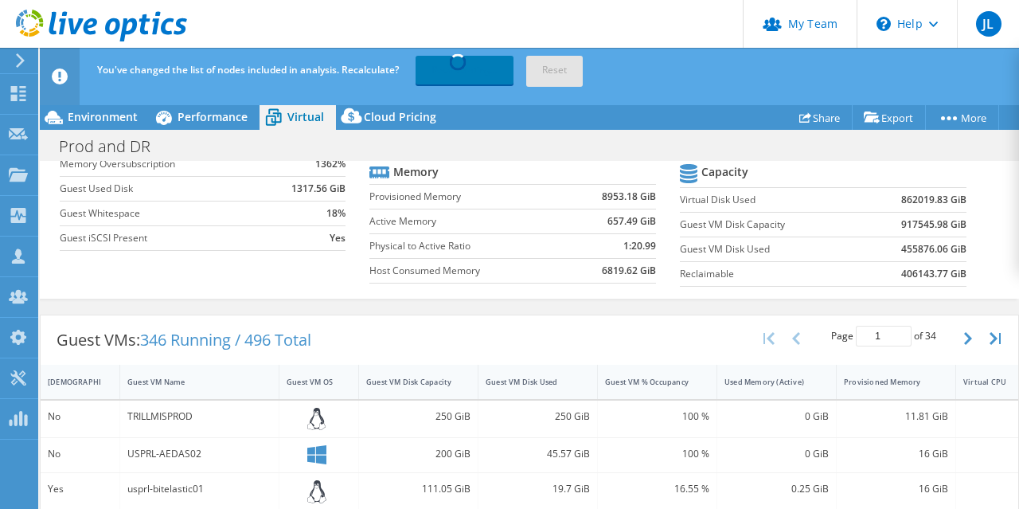
click at [906, 272] on b "406143.77 GiB" at bounding box center [933, 274] width 65 height 16
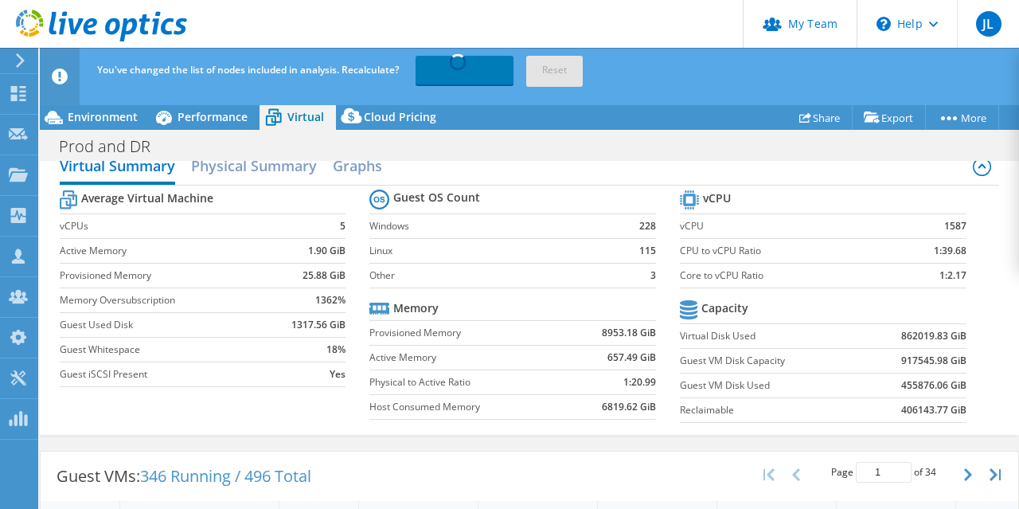
scroll to position [0, 0]
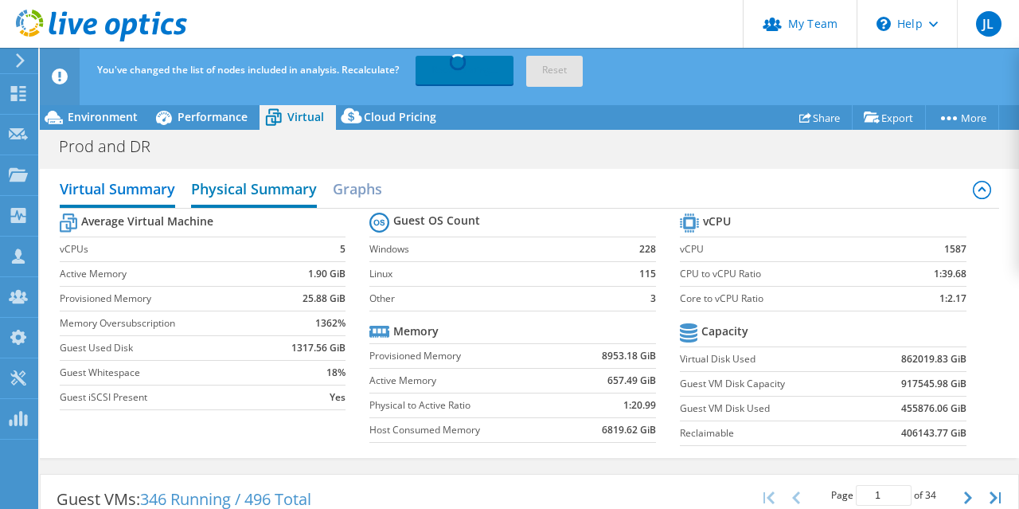
click at [224, 194] on h2 "Physical Summary" at bounding box center [254, 190] width 126 height 35
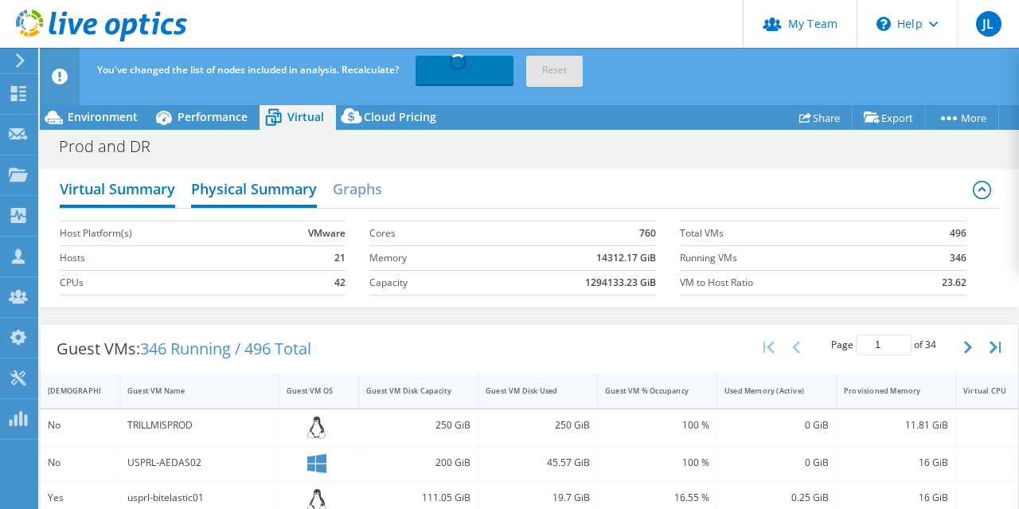
click at [127, 192] on h2 "Virtual Summary" at bounding box center [117, 190] width 115 height 35
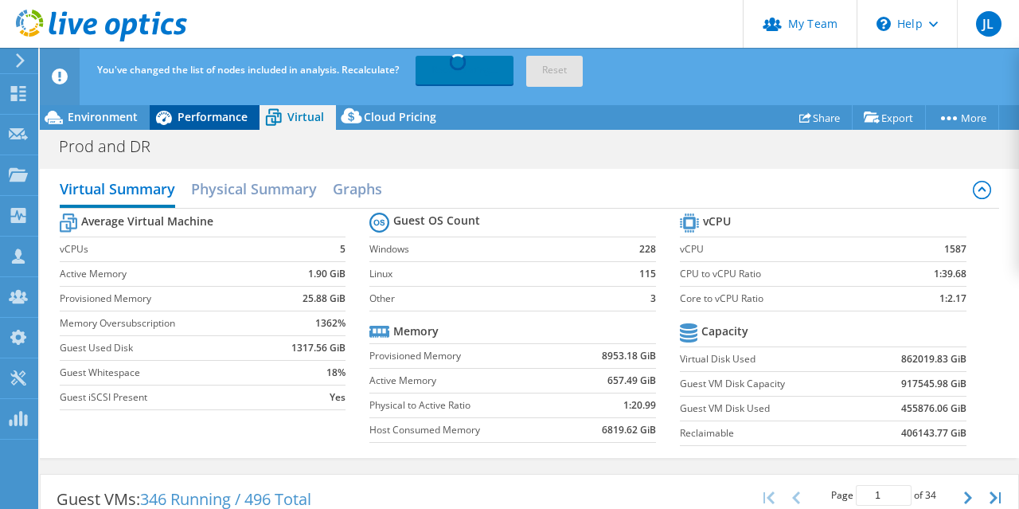
click at [220, 115] on span "Performance" at bounding box center [212, 116] width 70 height 15
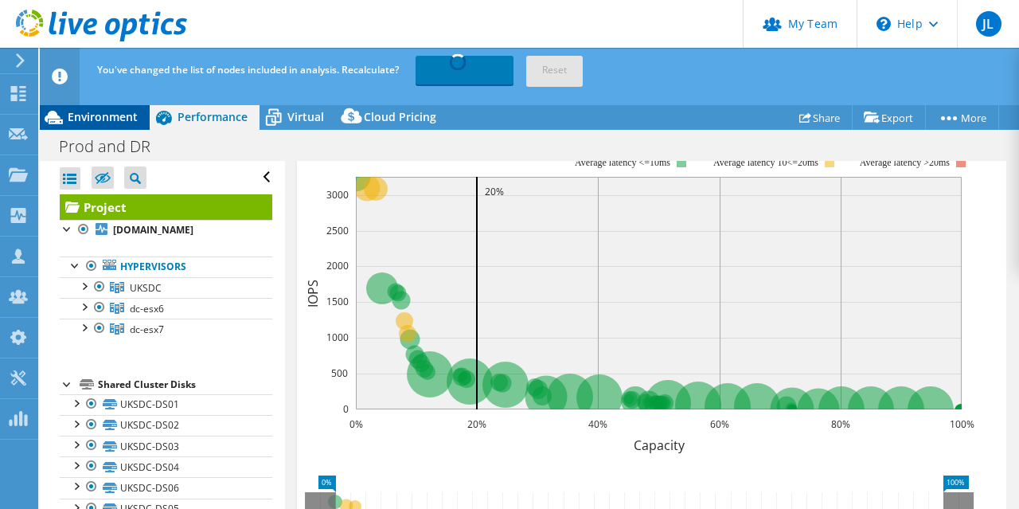
click at [87, 126] on div "Environment" at bounding box center [95, 116] width 110 height 25
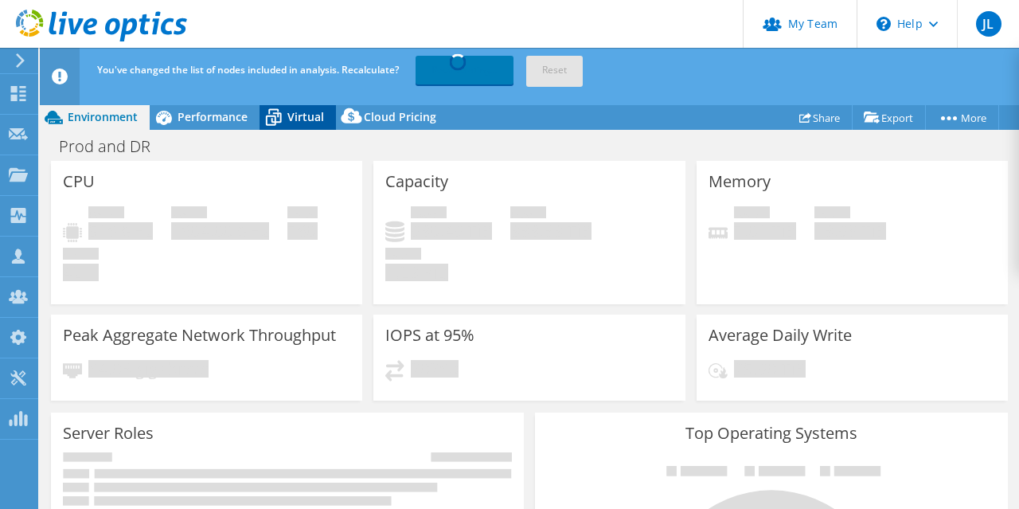
drag, startPoint x: 311, startPoint y: 119, endPoint x: 327, endPoint y: 120, distance: 16.0
click at [312, 119] on span "Virtual" at bounding box center [305, 116] width 37 height 15
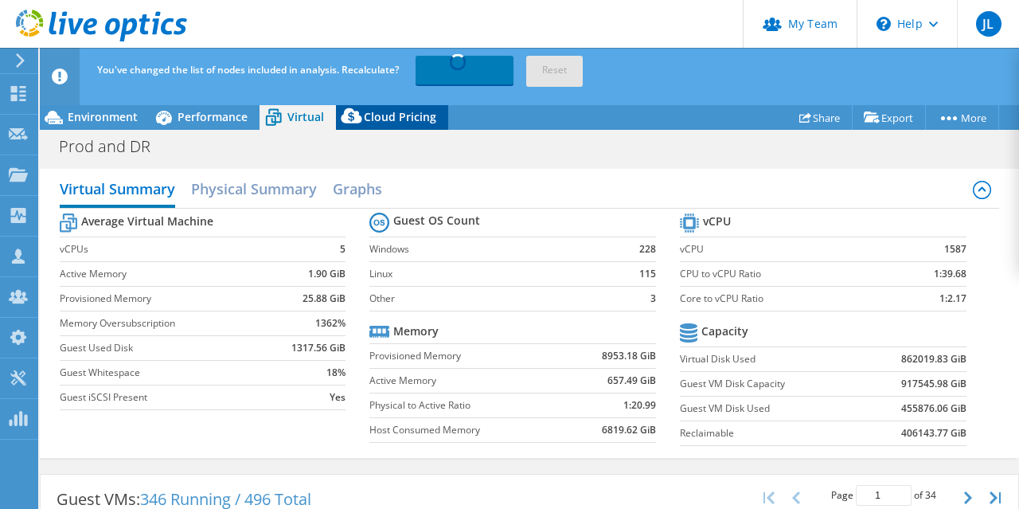
click at [391, 115] on span "Cloud Pricing" at bounding box center [400, 116] width 72 height 15
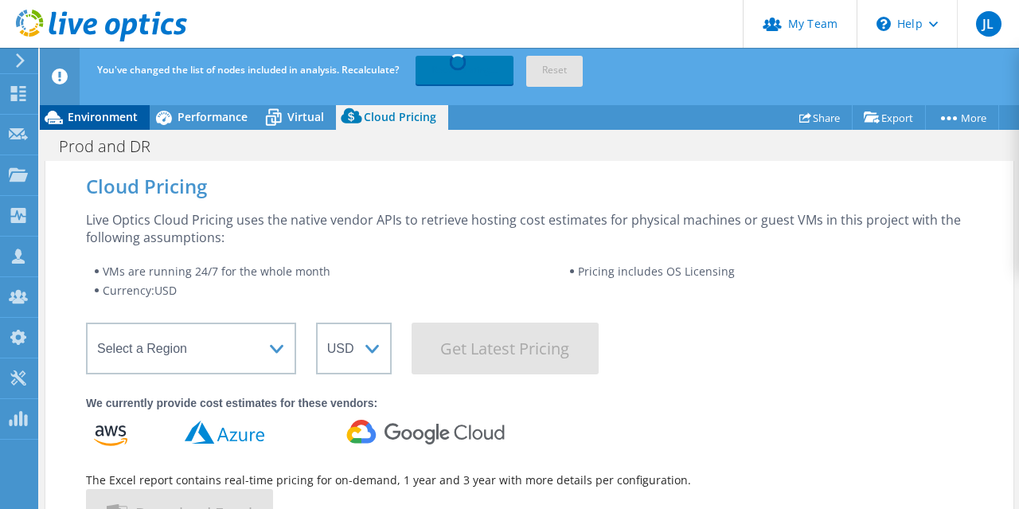
click at [89, 112] on span "Environment" at bounding box center [103, 116] width 70 height 15
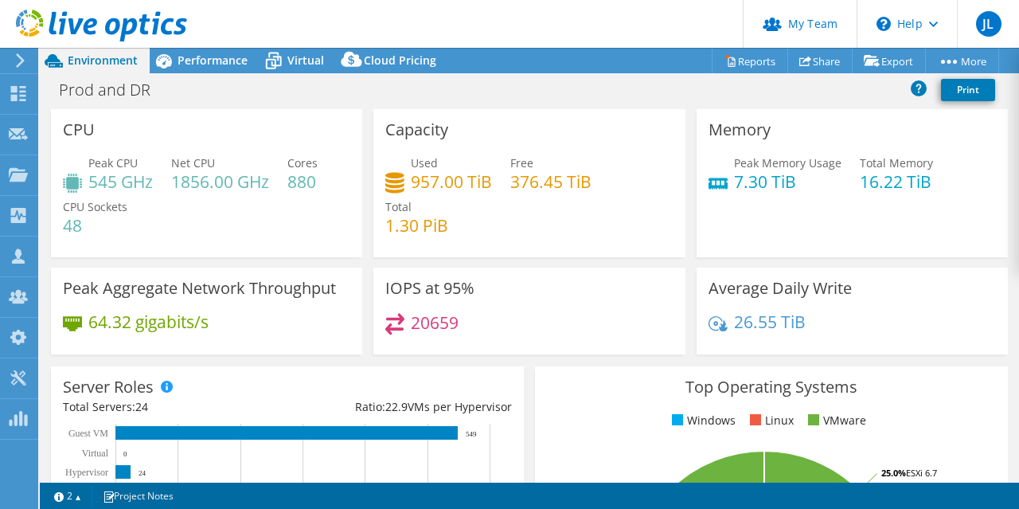
click at [25, 66] on icon at bounding box center [20, 60] width 12 height 14
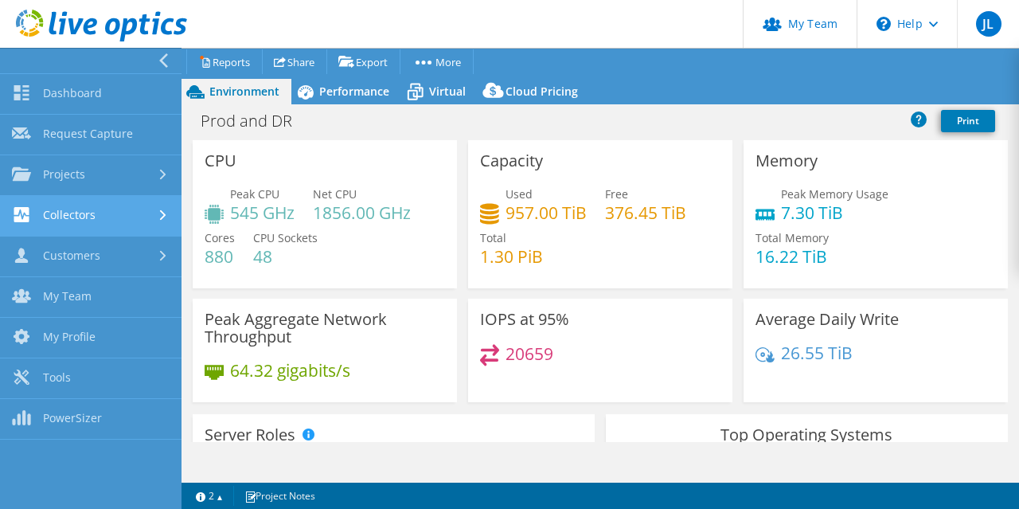
click at [105, 219] on link "Collectors" at bounding box center [90, 216] width 181 height 41
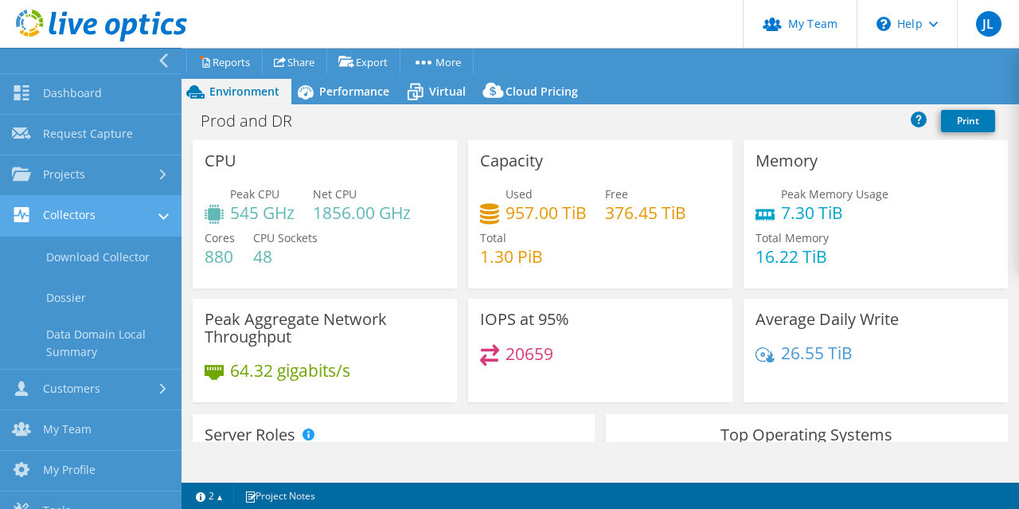
click at [109, 224] on link "Collectors" at bounding box center [90, 216] width 181 height 41
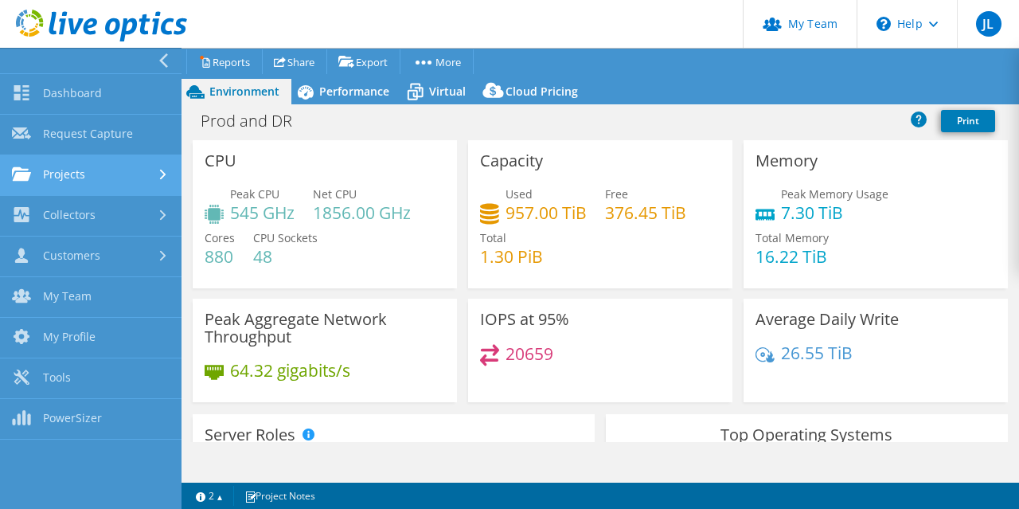
click at [107, 177] on link "Projects" at bounding box center [90, 175] width 181 height 41
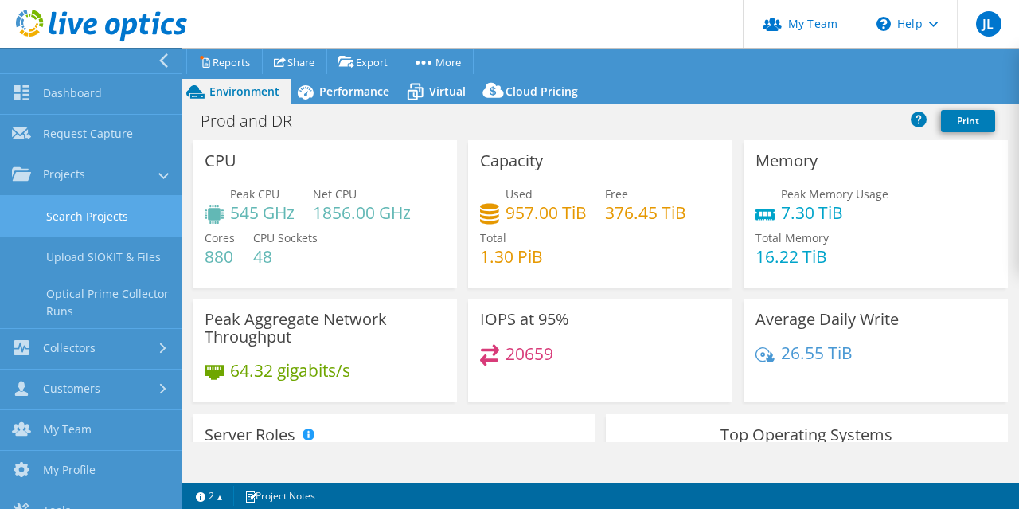
click at [113, 219] on link "Search Projects" at bounding box center [90, 216] width 181 height 41
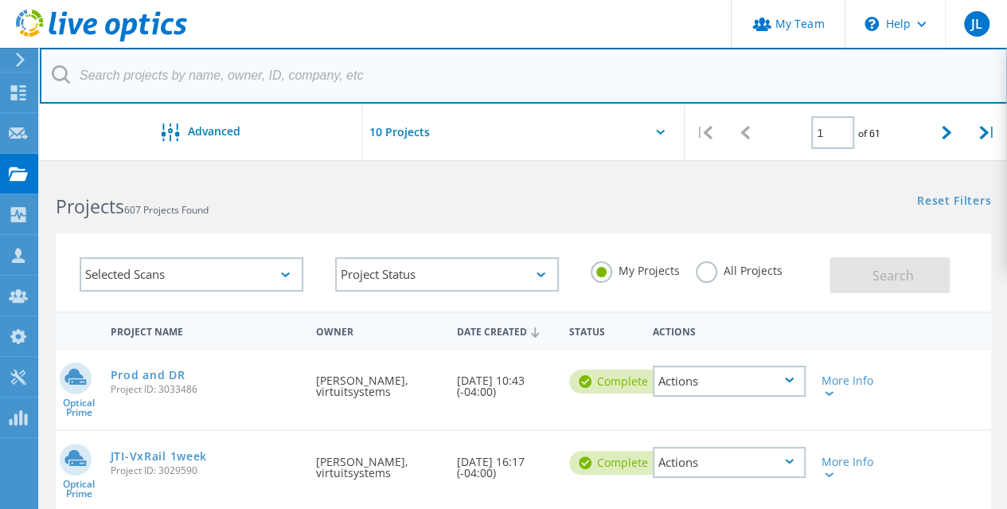
drag, startPoint x: 149, startPoint y: 79, endPoint x: 144, endPoint y: 68, distance: 12.1
click at [148, 77] on input "text" at bounding box center [524, 76] width 968 height 56
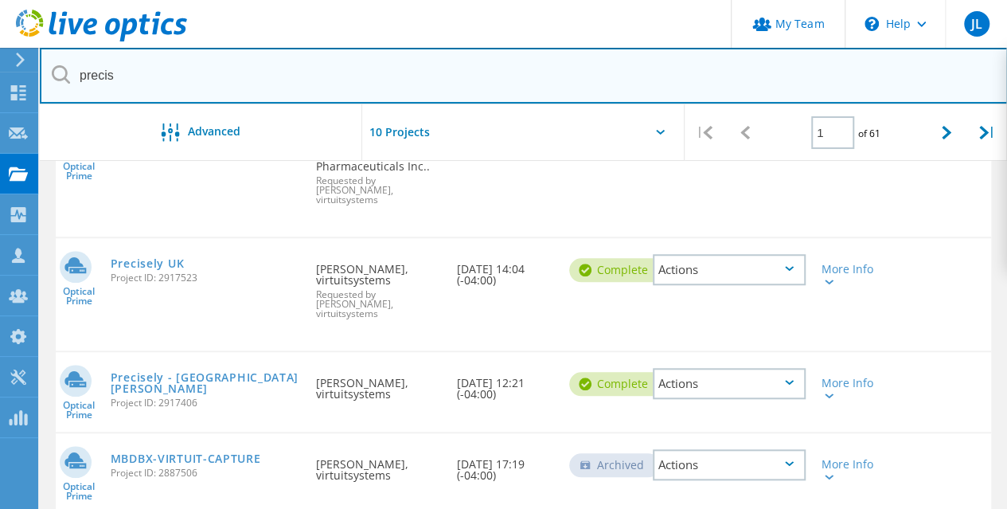
scroll to position [637, 0]
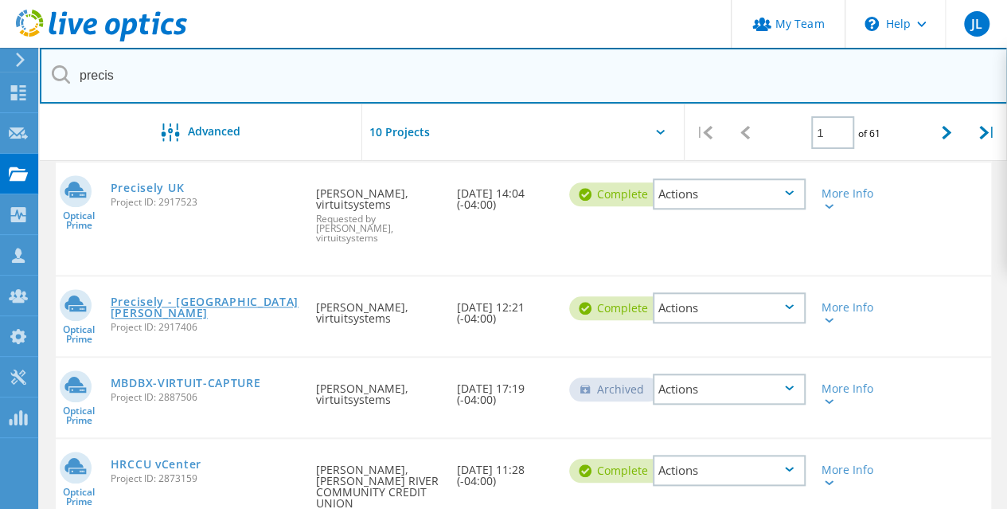
type input "precis"
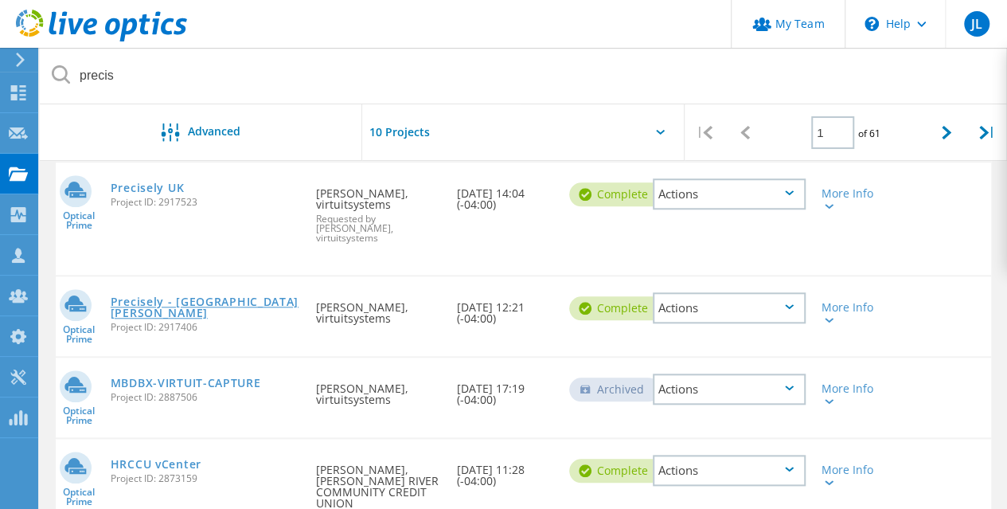
click at [216, 296] on link "Precisely - DR Elk Grove" at bounding box center [206, 307] width 190 height 22
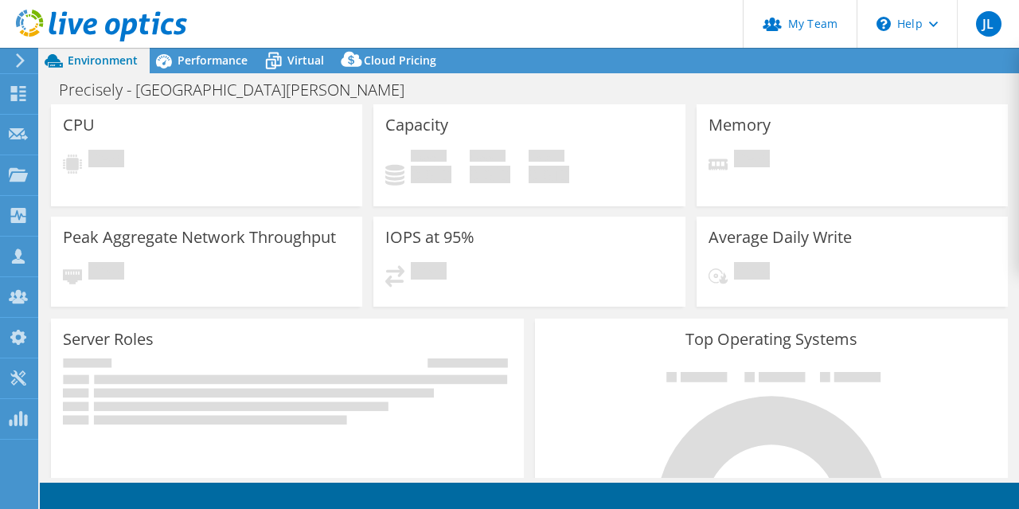
select select "USD"
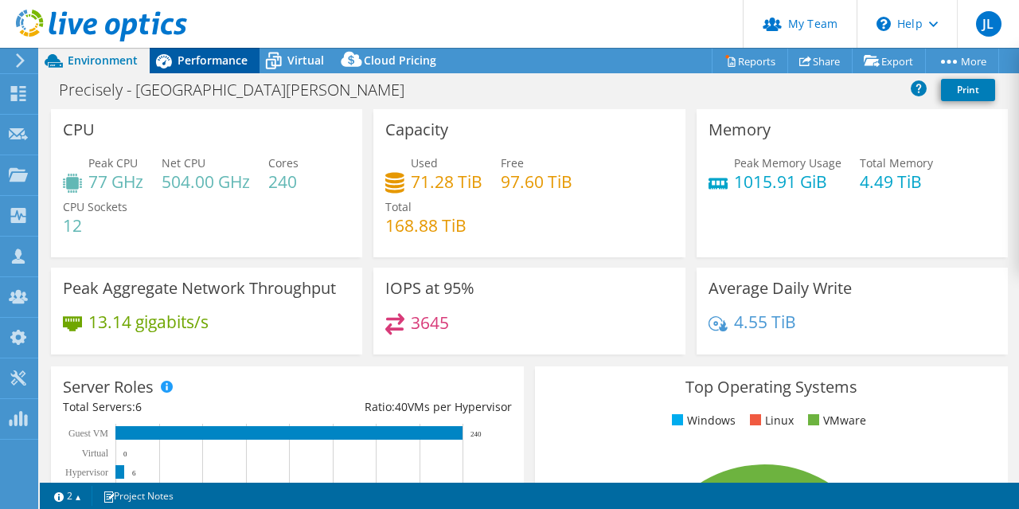
click at [214, 60] on span "Performance" at bounding box center [212, 60] width 70 height 15
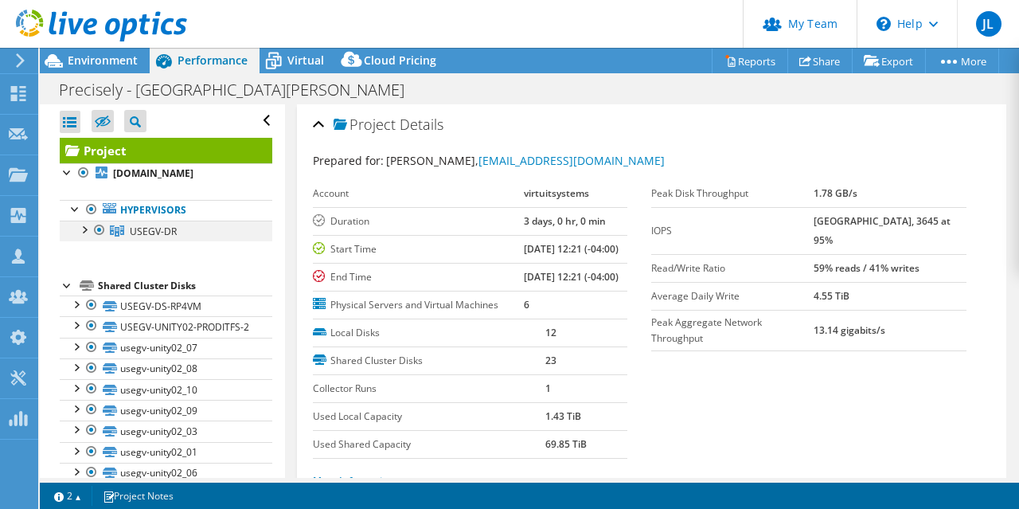
click at [89, 236] on div at bounding box center [84, 228] width 16 height 16
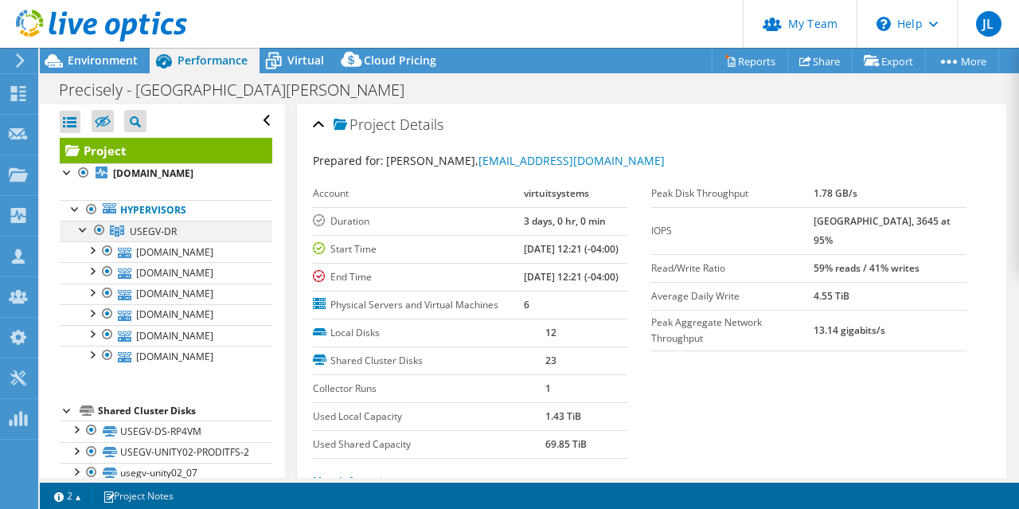
click at [86, 236] on div at bounding box center [84, 228] width 16 height 16
